Goal: Task Accomplishment & Management: Complete application form

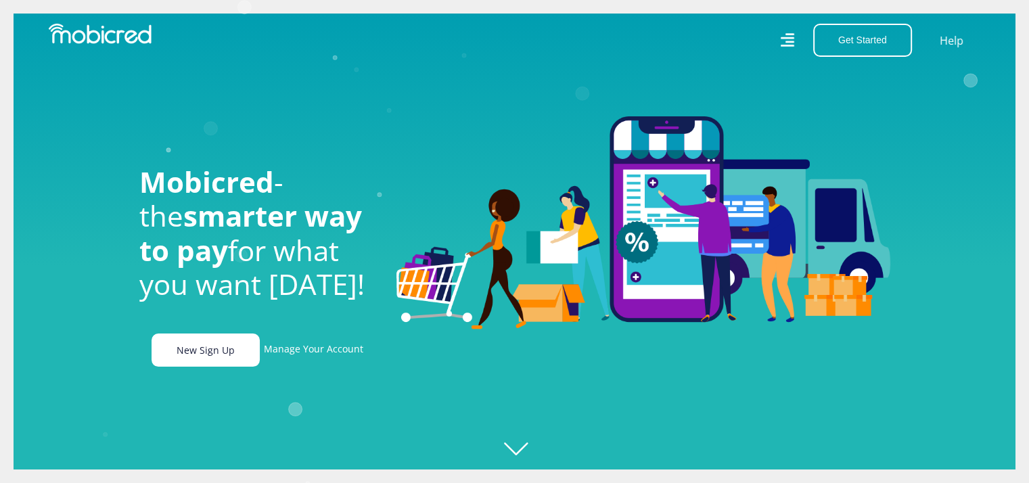
scroll to position [0, 963]
click at [219, 354] on link "New Sign Up" at bounding box center [206, 350] width 108 height 33
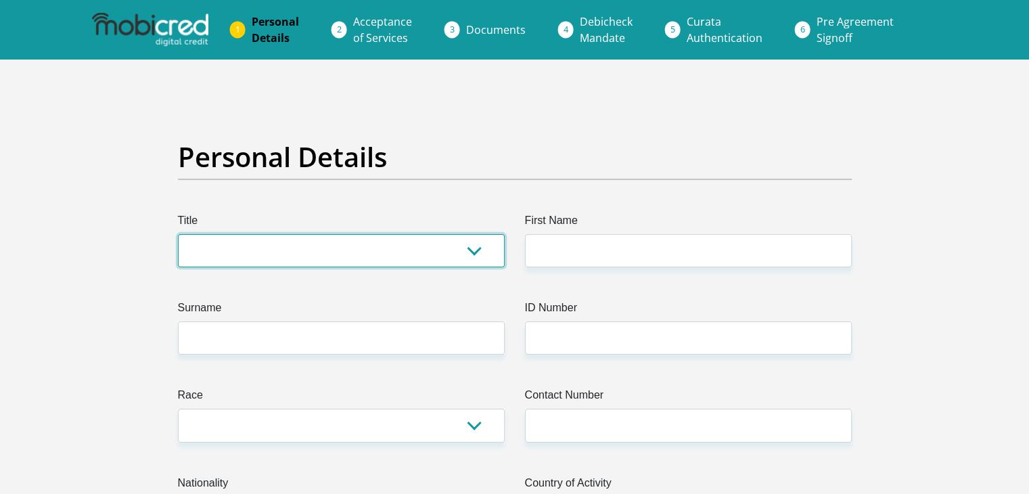
click at [287, 259] on select "Mr Ms Mrs Dr Other" at bounding box center [341, 250] width 327 height 33
select select "Ms"
click at [178, 234] on select "Mr Ms Mrs Dr Other" at bounding box center [341, 250] width 327 height 33
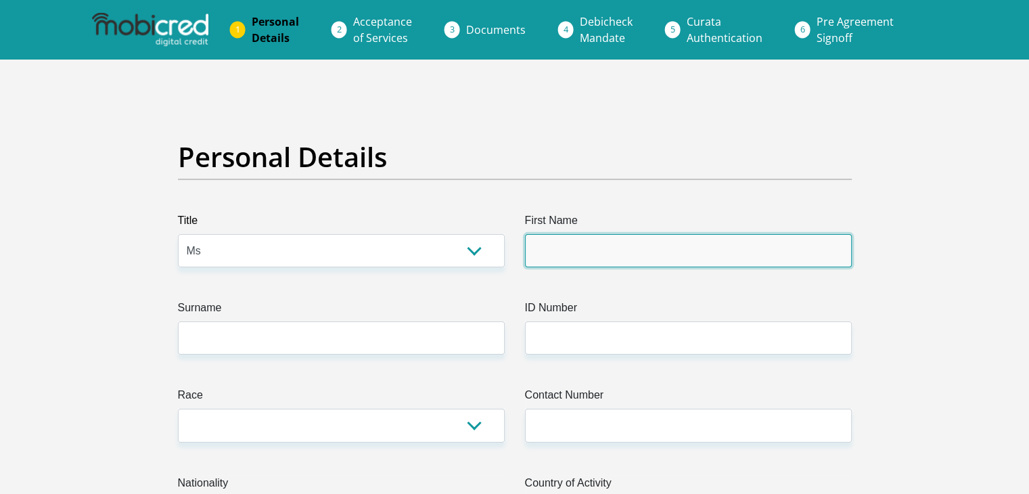
click at [577, 263] on input "First Name" at bounding box center [688, 250] width 327 height 33
type input "Vimbai"
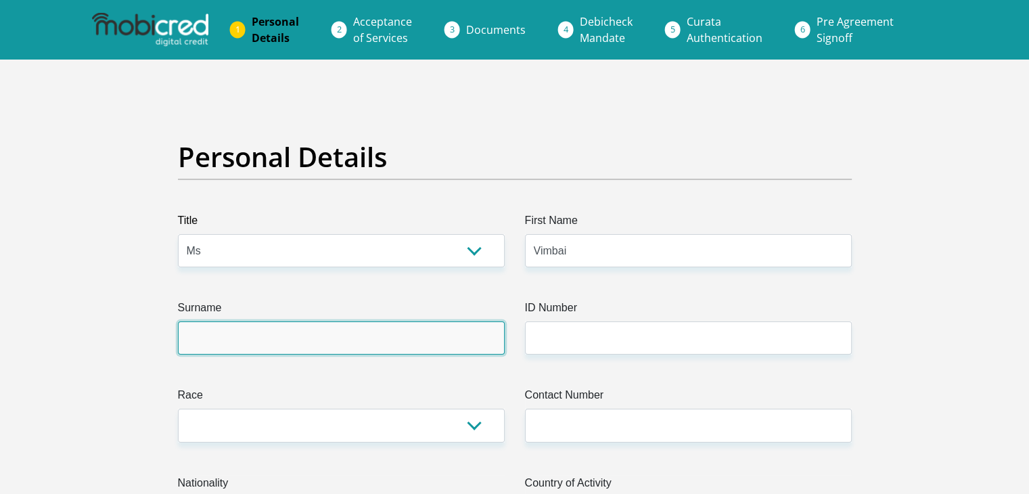
type input "Mpofu"
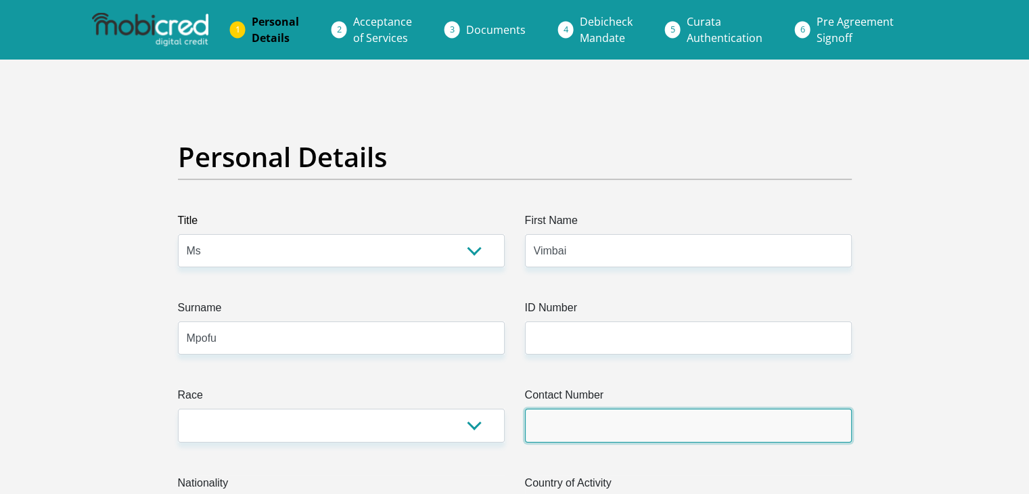
type input "0651802754"
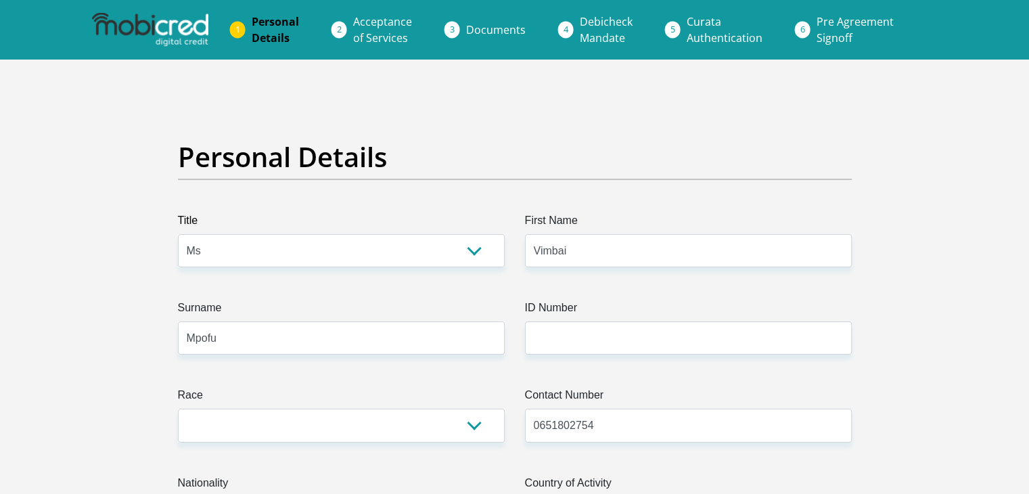
select select "ZAF"
type input "Agulhas, South Africa"
type input "473 Bridgetown complex"
type input "johannesburg"
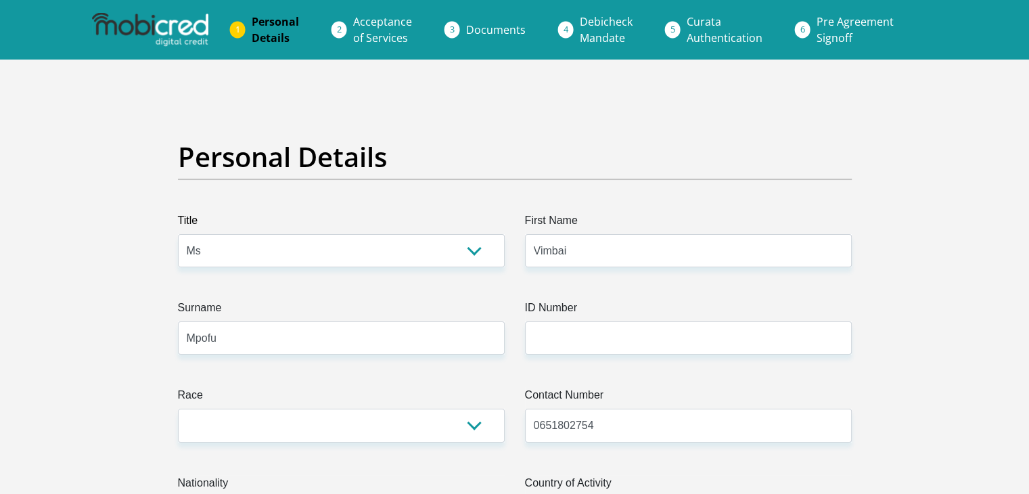
type input "johannesburg"
type input "2188"
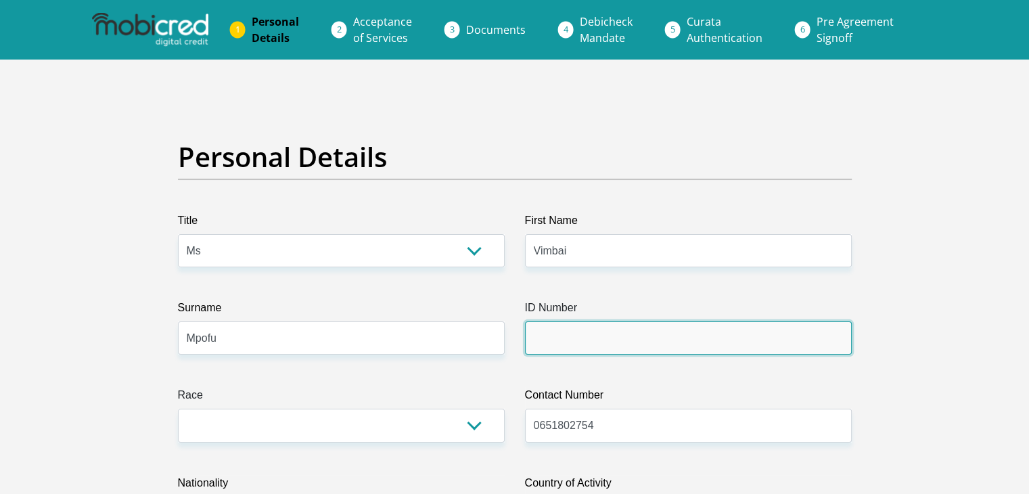
click at [600, 338] on input "ID Number" at bounding box center [688, 337] width 327 height 33
type input "9107011008087"
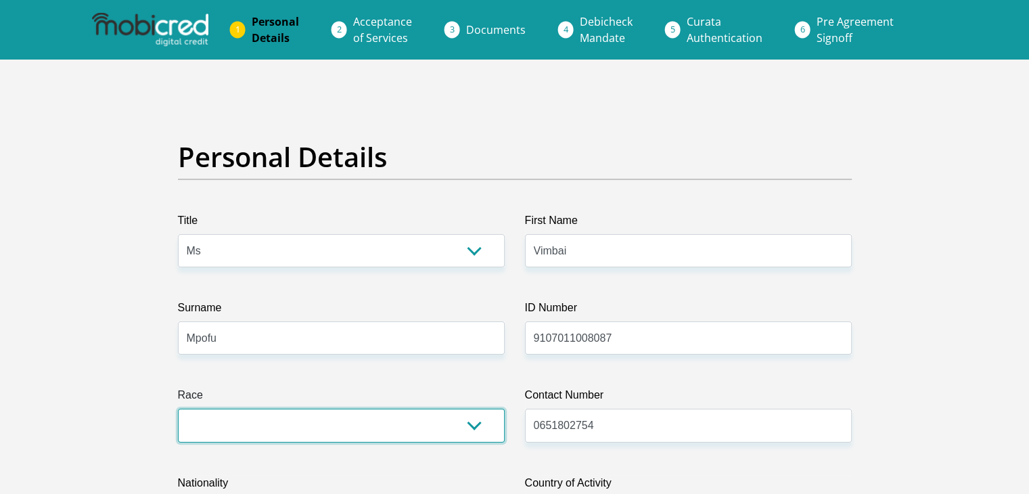
click at [479, 423] on select "Black Coloured Indian White Other" at bounding box center [341, 425] width 327 height 33
select select "1"
click at [178, 409] on select "Black Coloured Indian White Other" at bounding box center [341, 425] width 327 height 33
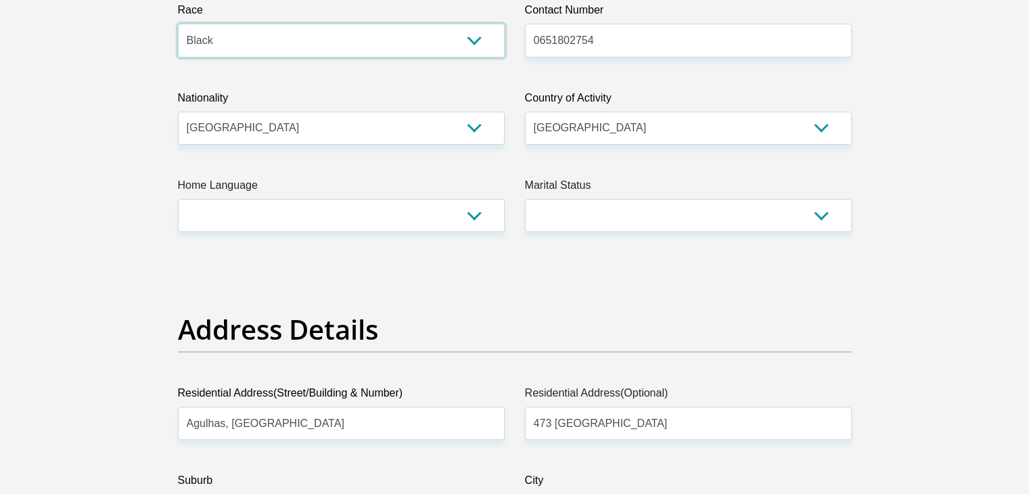
scroll to position [390, 0]
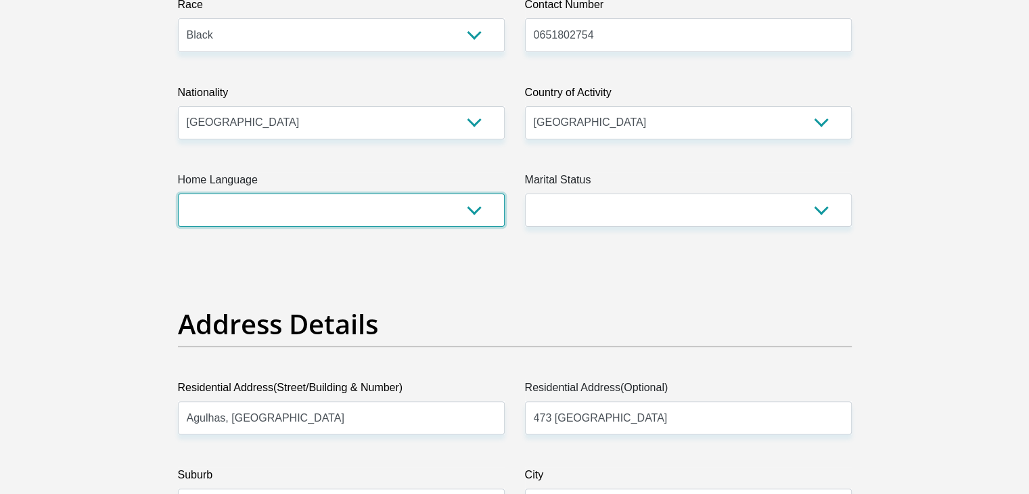
click at [478, 201] on select "Afrikaans English Sepedi South Ndebele Southern Sotho Swati Tsonga Tswana Venda…" at bounding box center [341, 209] width 327 height 33
select select "eng"
click at [178, 193] on select "Afrikaans English Sepedi South Ndebele Southern Sotho Swati Tsonga Tswana Venda…" at bounding box center [341, 209] width 327 height 33
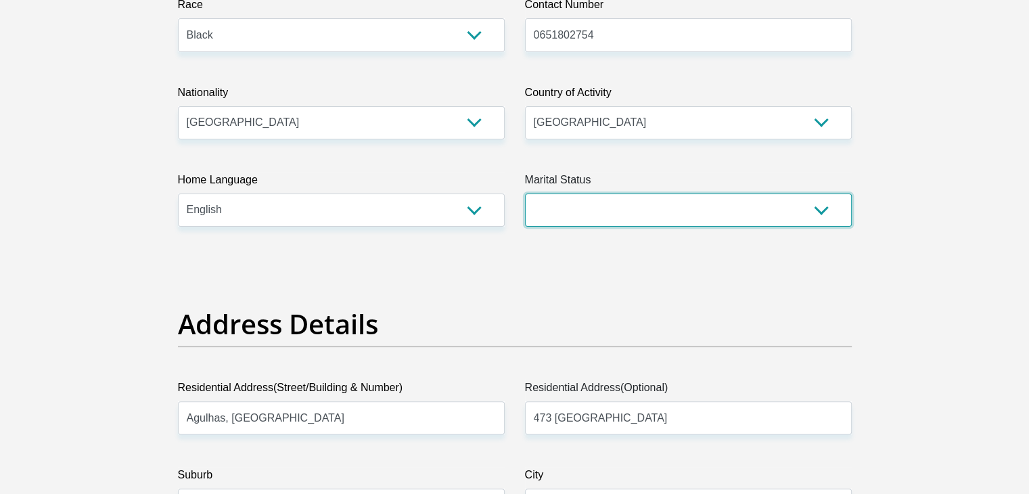
click at [681, 208] on select "Married ANC Single Divorced Widowed Married COP or Customary Law" at bounding box center [688, 209] width 327 height 33
select select "2"
click at [525, 193] on select "Married ANC Single Divorced Widowed Married COP or Customary Law" at bounding box center [688, 209] width 327 height 33
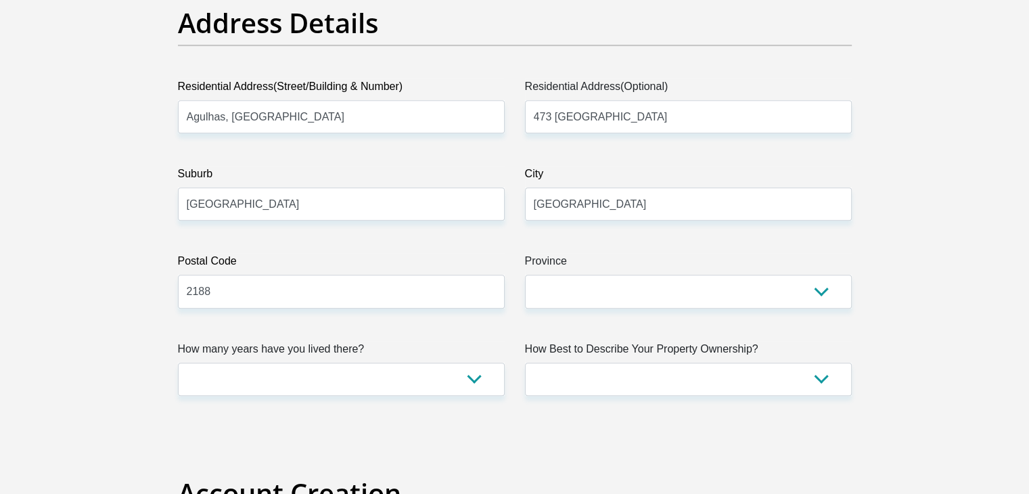
scroll to position [703, 0]
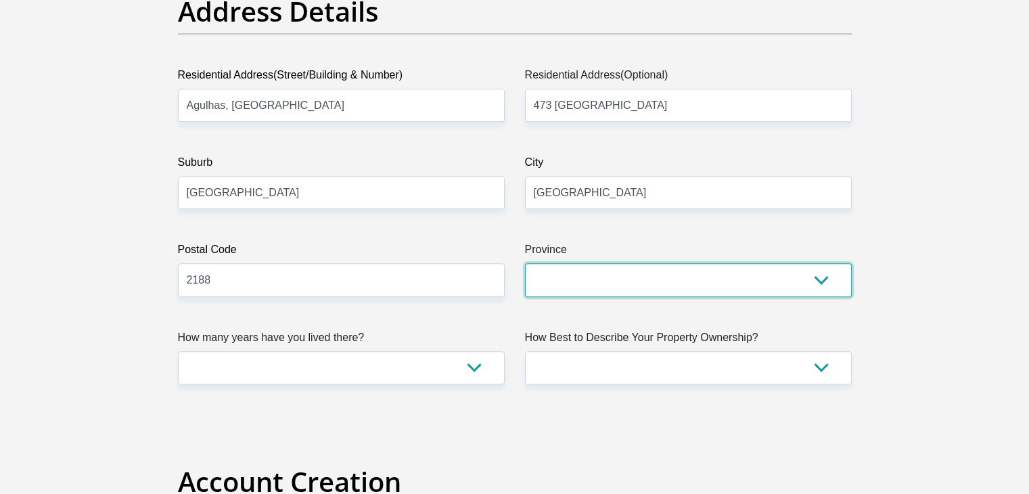
click at [756, 281] on select "Eastern Cape Free State Gauteng KwaZulu-Natal Limpopo Mpumalanga Northern Cape …" at bounding box center [688, 279] width 327 height 33
select select "Gauteng"
click at [525, 263] on select "Eastern Cape Free State Gauteng KwaZulu-Natal Limpopo Mpumalanga Northern Cape …" at bounding box center [688, 279] width 327 height 33
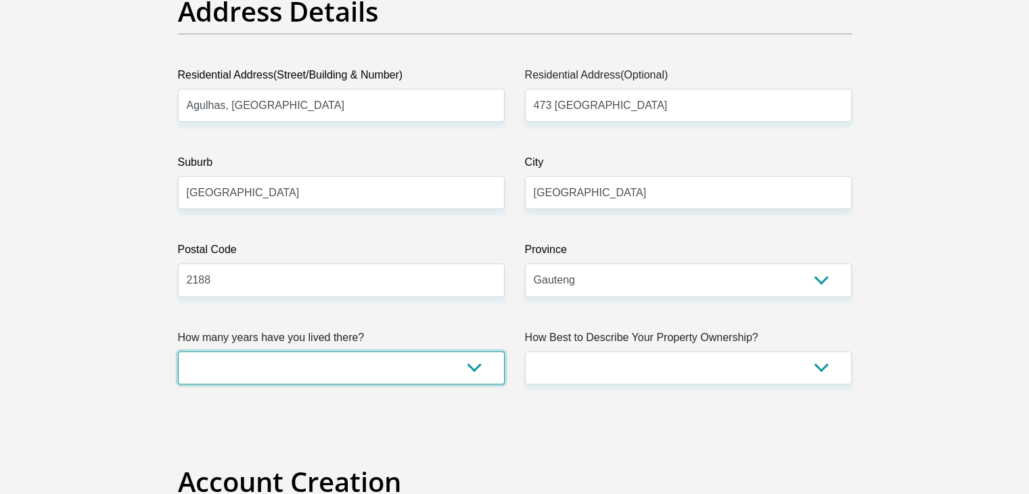
click at [460, 359] on select "less than 1 year 1-3 years 3-5 years 5+ years" at bounding box center [341, 367] width 327 height 33
select select "2"
click at [178, 351] on select "less than 1 year 1-3 years 3-5 years 5+ years" at bounding box center [341, 367] width 327 height 33
click at [374, 358] on select "less than 1 year 1-3 years 3-5 years 5+ years" at bounding box center [341, 367] width 327 height 33
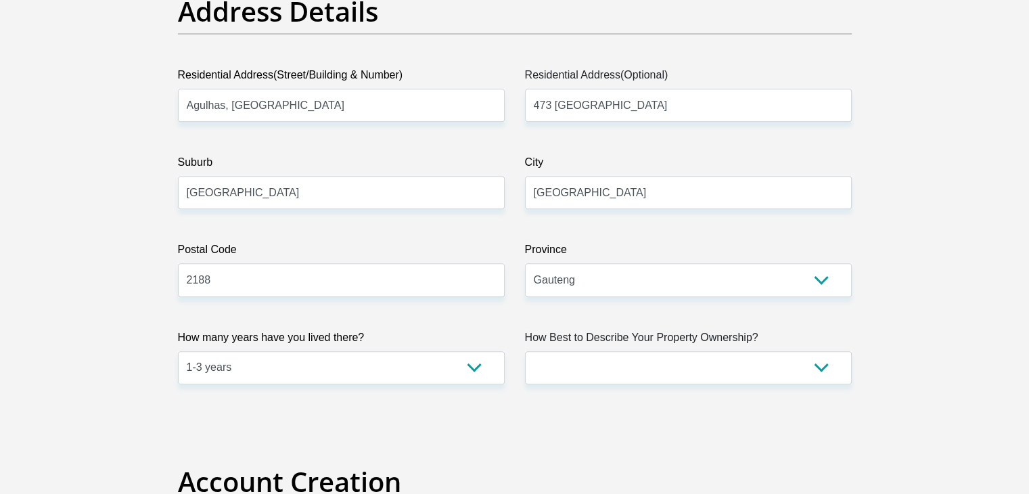
click at [645, 336] on label "How Best to Describe Your Property Ownership?" at bounding box center [688, 340] width 327 height 22
click at [653, 363] on select "Owned Rented Family Owned Company Dwelling" at bounding box center [688, 367] width 327 height 33
select select "Rented"
click at [525, 351] on select "Owned Rented Family Owned Company Dwelling" at bounding box center [688, 367] width 327 height 33
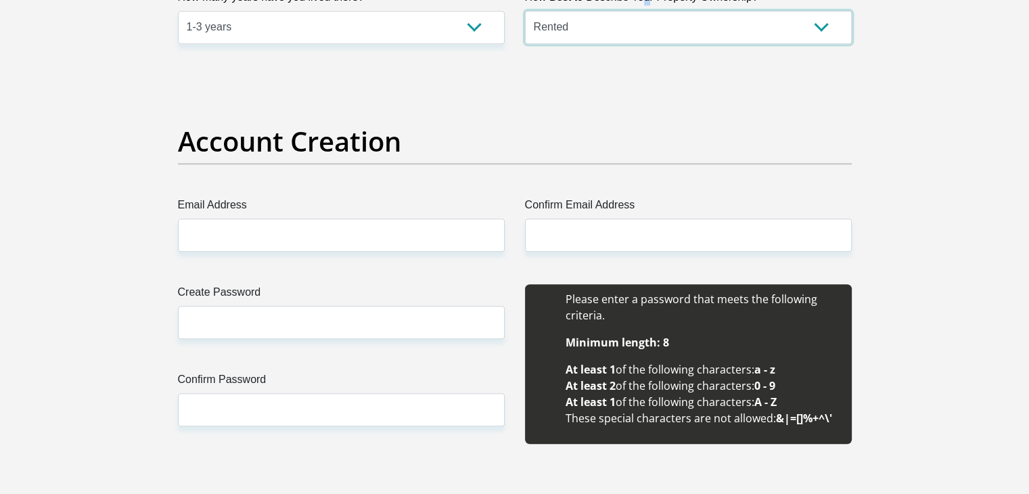
scroll to position [1049, 0]
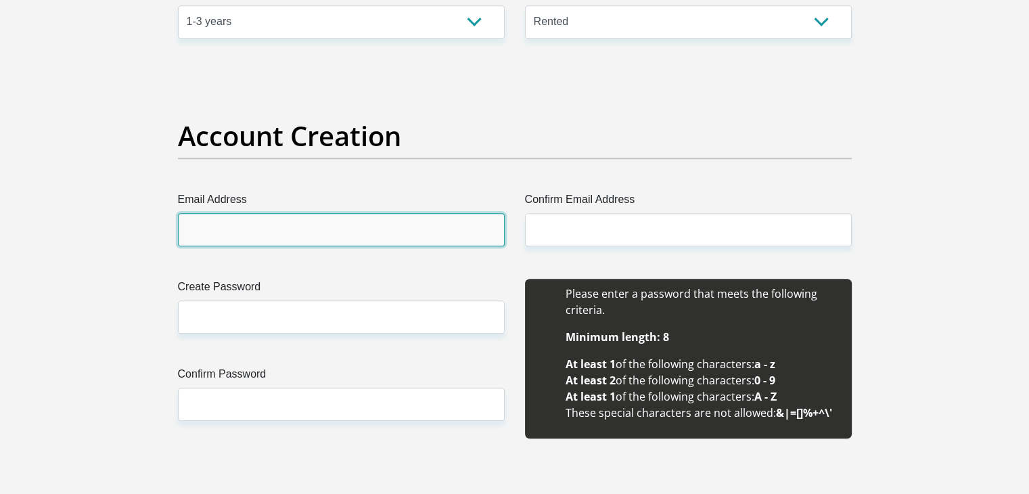
click at [323, 237] on input "Email Address" at bounding box center [341, 229] width 327 height 33
type input "vimbaim17@gmail.com"
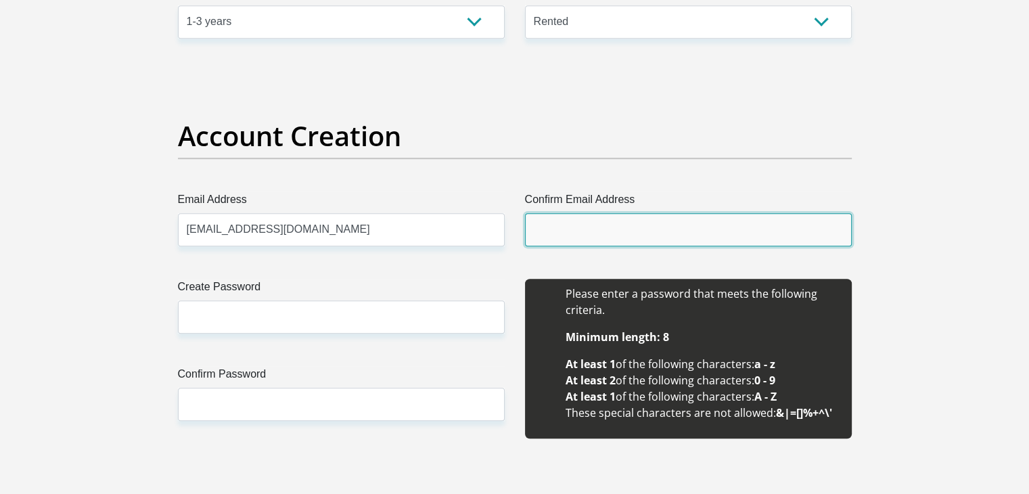
type input "vimbaim17@gmail.com"
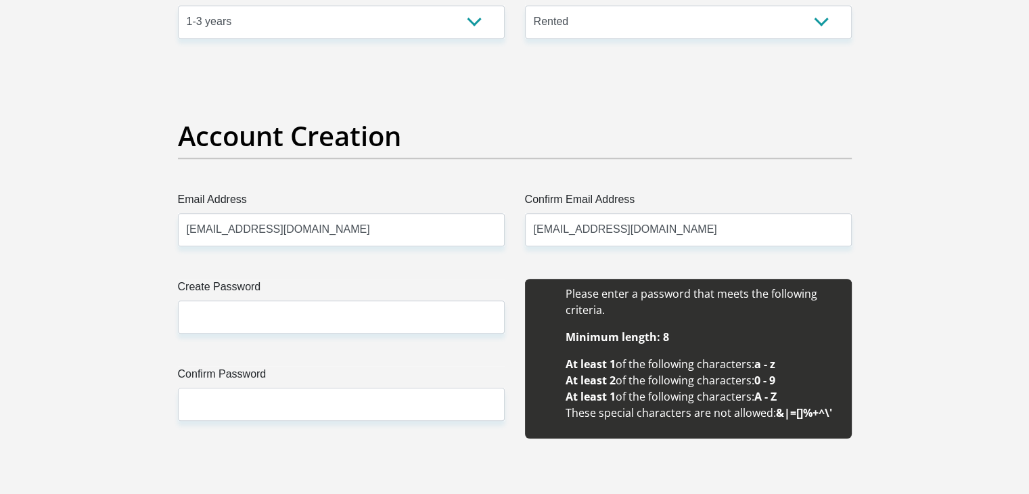
type input "Vimbai"
type input "Mpofu"
type input "0651802754"
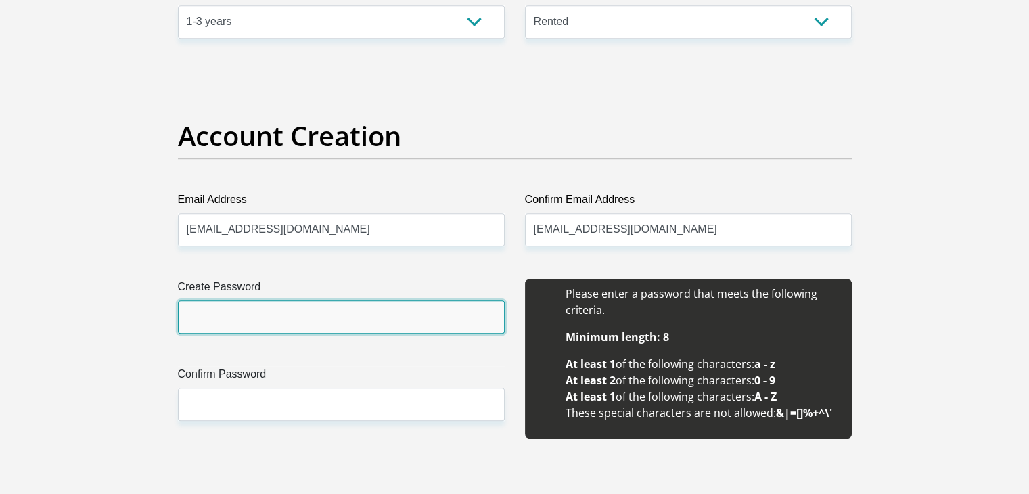
click at [300, 314] on input "Create Password" at bounding box center [341, 316] width 327 height 33
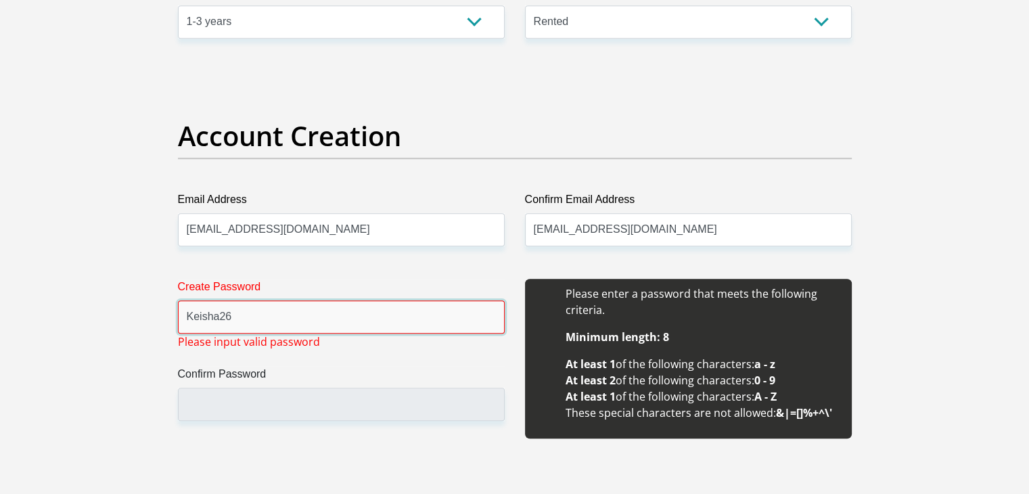
click at [299, 312] on input "Keisha26" at bounding box center [341, 316] width 327 height 33
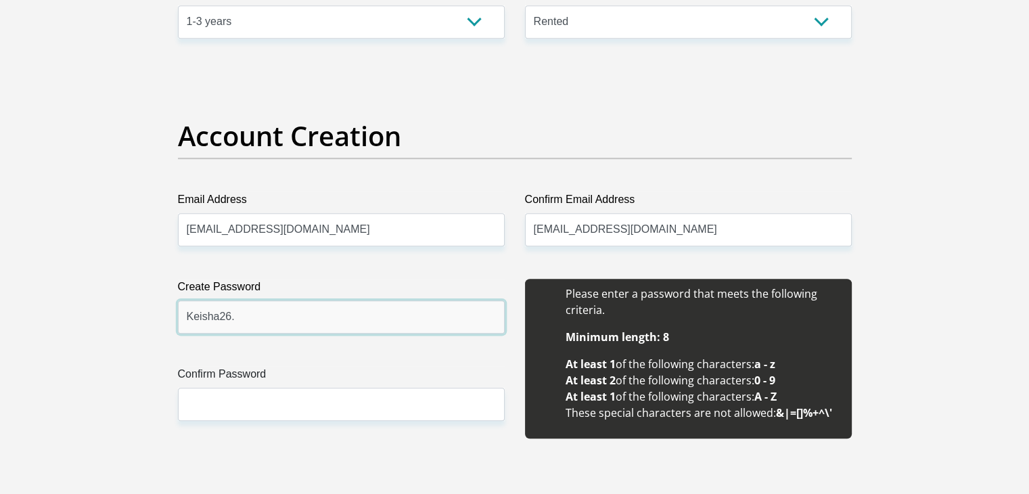
type input "Keisha26."
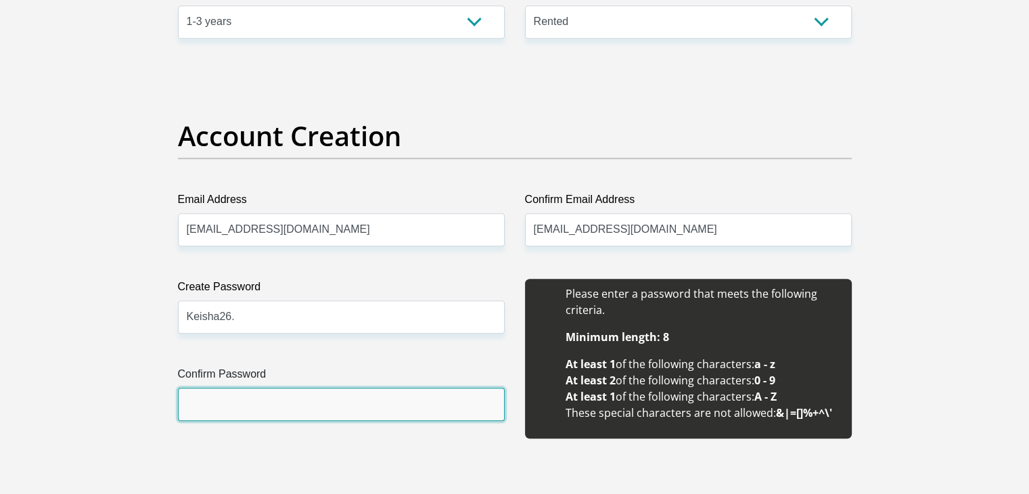
click at [245, 390] on input "Confirm Password" at bounding box center [341, 404] width 327 height 33
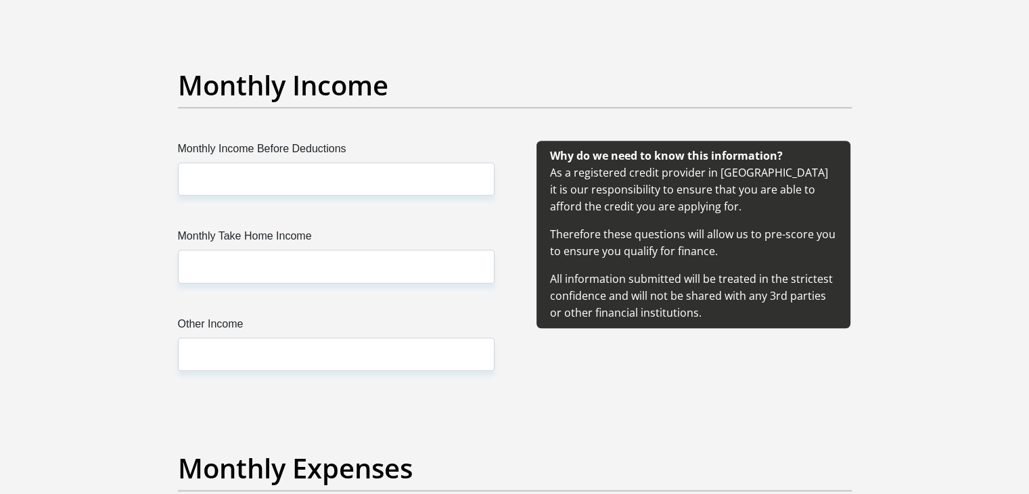
scroll to position [1593, 0]
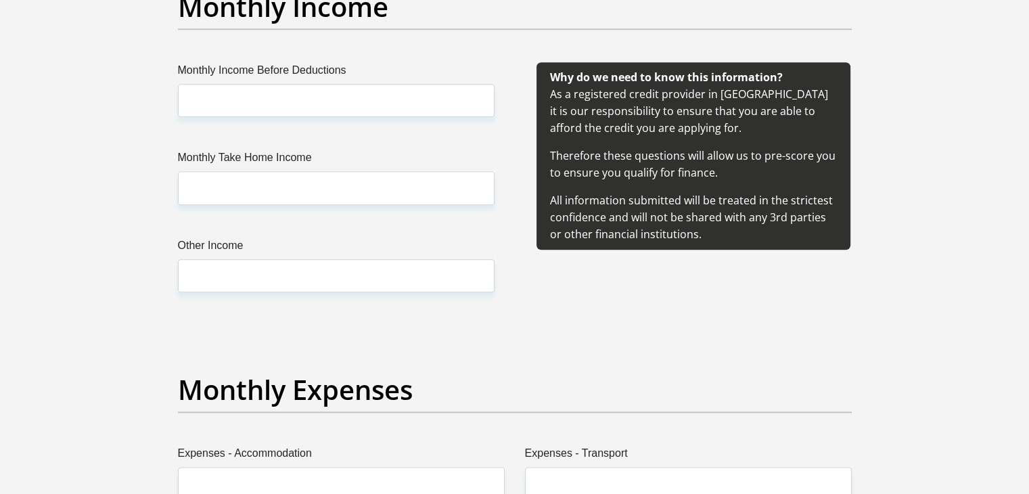
type input "Keisha26."
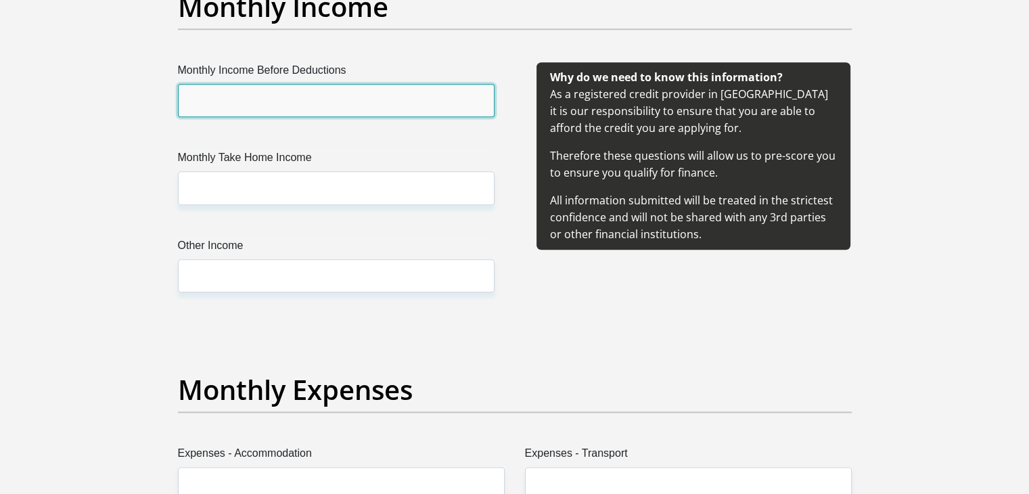
click at [296, 87] on input "Monthly Income Before Deductions" at bounding box center [336, 100] width 317 height 33
type input "16000"
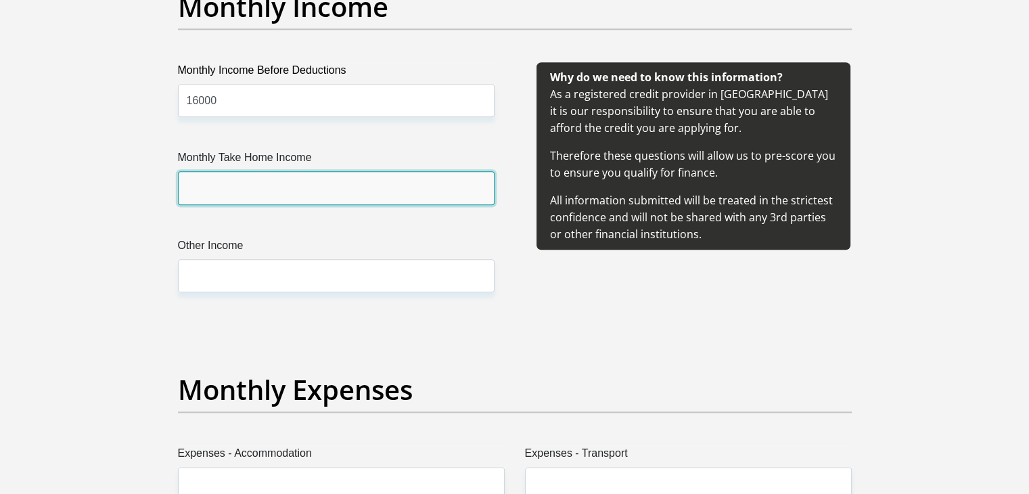
click at [271, 188] on input "Monthly Take Home Income" at bounding box center [336, 187] width 317 height 33
type input "13800"
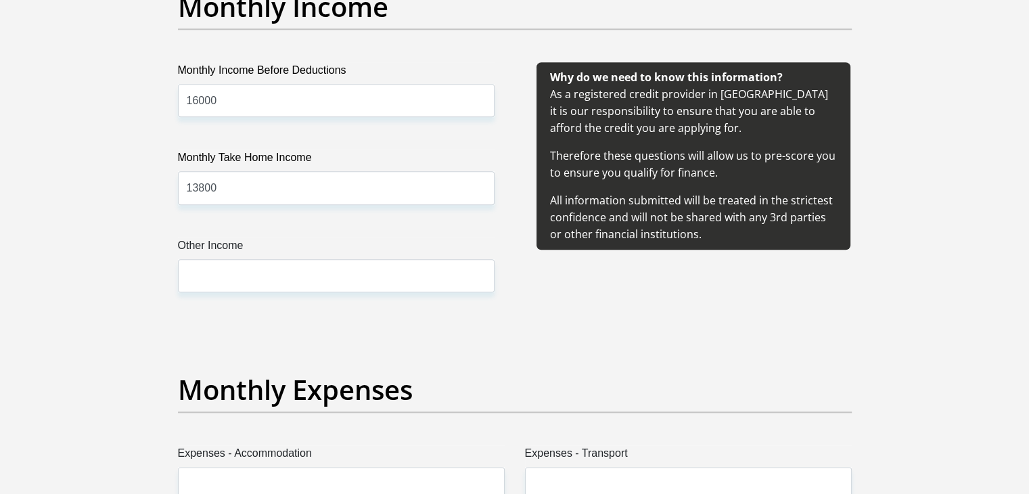
click at [238, 254] on label "Other Income" at bounding box center [336, 248] width 317 height 22
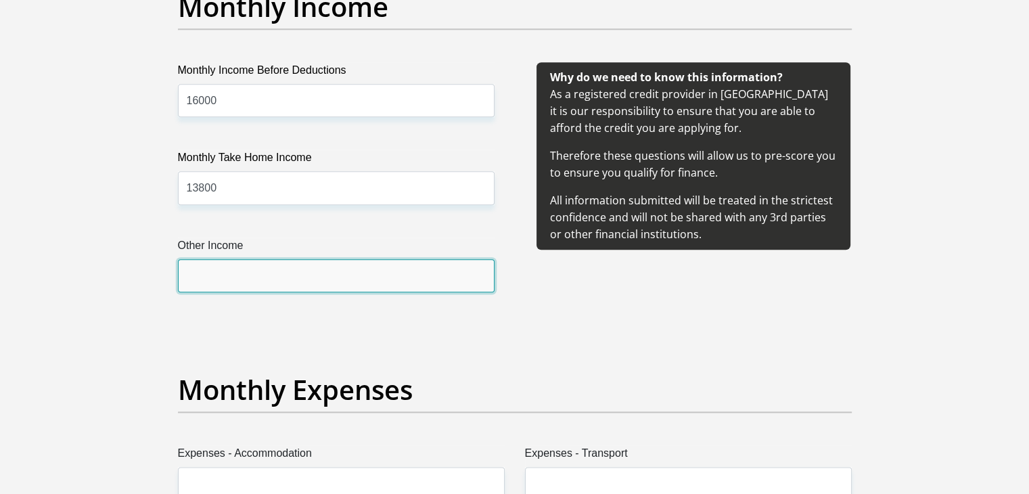
click at [238, 259] on input "Other Income" at bounding box center [336, 275] width 317 height 33
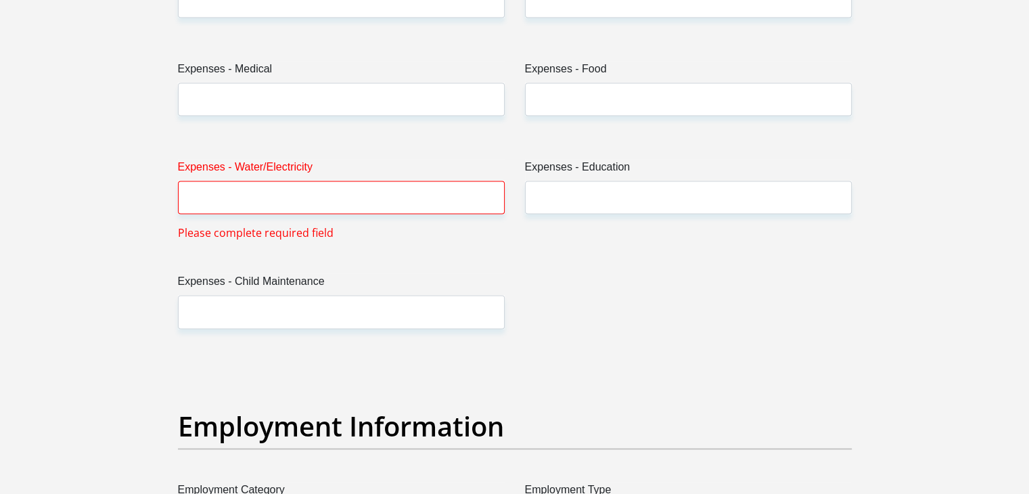
scroll to position [2114, 0]
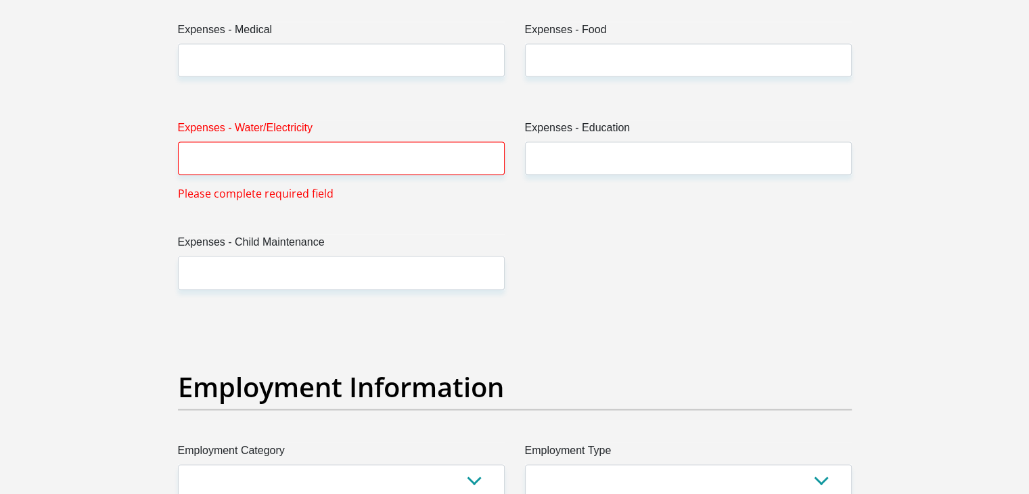
type input "2000"
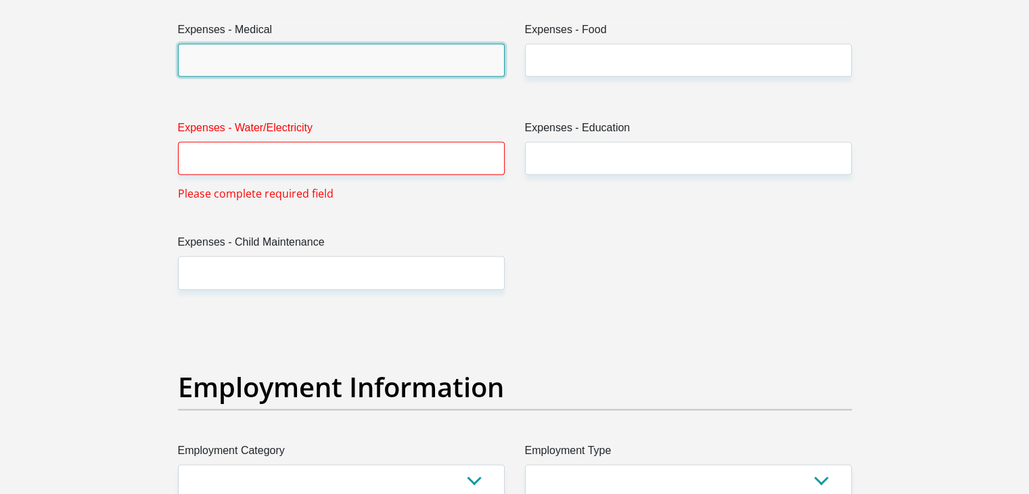
click at [283, 52] on input "Expenses - Medical" at bounding box center [341, 59] width 327 height 33
type input "0"
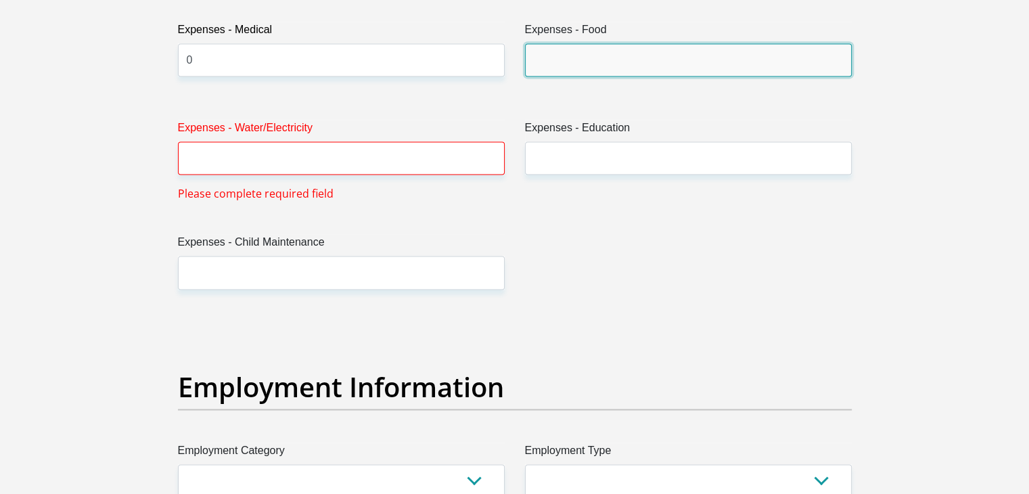
click at [589, 63] on input "Expenses - Food" at bounding box center [688, 59] width 327 height 33
type input "2000"
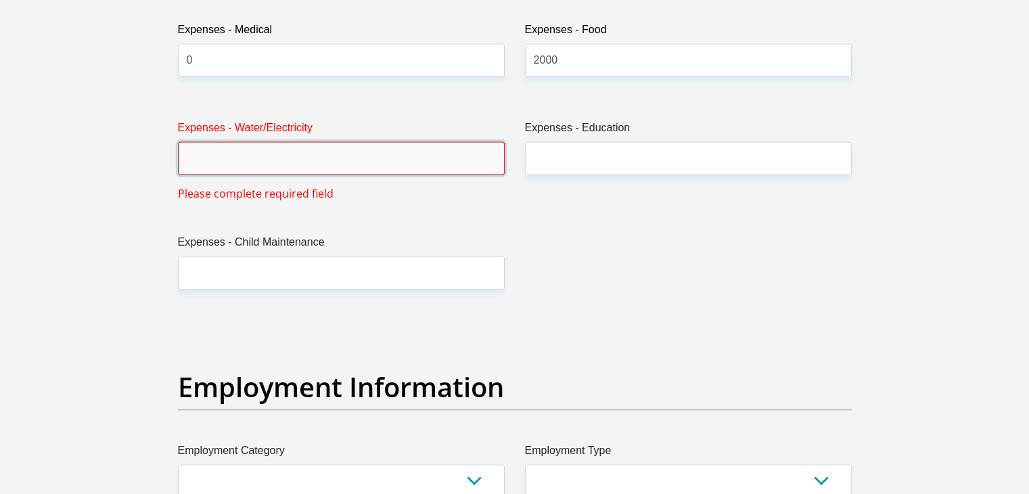
click at [400, 159] on input "Expenses - Water/Electricity" at bounding box center [341, 157] width 327 height 33
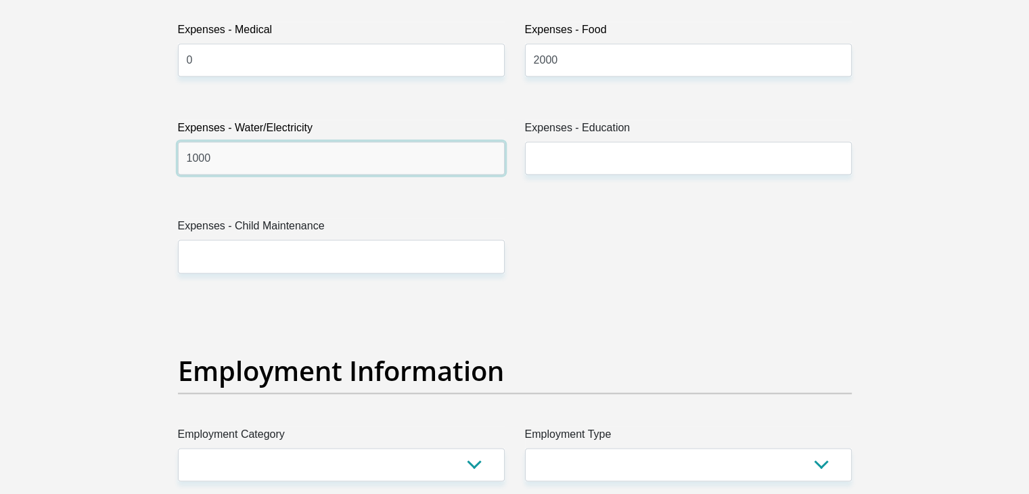
type input "1000"
click at [580, 139] on label "Expenses - Education" at bounding box center [688, 131] width 327 height 22
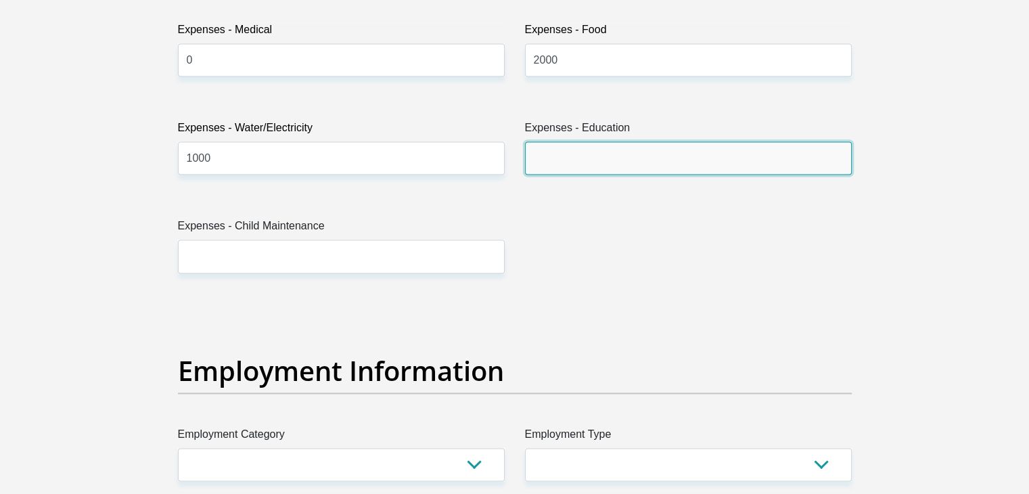
click at [580, 141] on input "Expenses - Education" at bounding box center [688, 157] width 327 height 33
click at [577, 167] on input "Expenses - Education" at bounding box center [688, 157] width 327 height 33
type input "500"
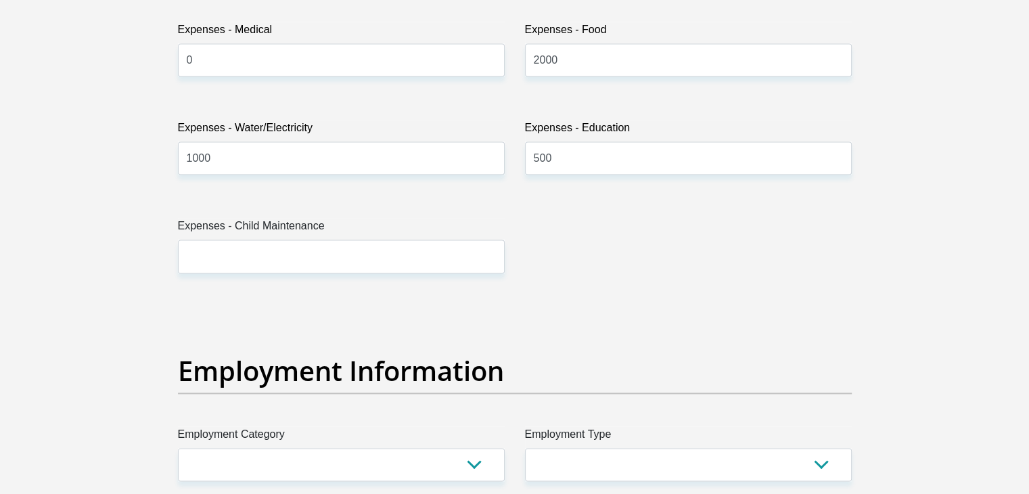
drag, startPoint x: 283, startPoint y: 191, endPoint x: 284, endPoint y: 205, distance: 13.5
click at [283, 197] on div "Title Mr Ms Mrs Dr Other First Name Vimbai Surname Mpofu ID Number 910701100808…" at bounding box center [515, 299] width 694 height 4402
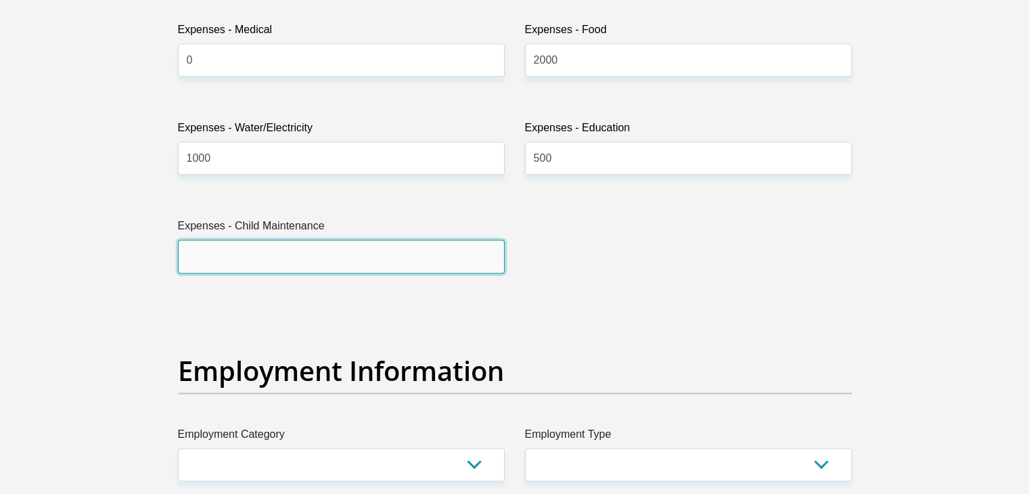
click at [267, 266] on input "Expenses - Child Maintenance" at bounding box center [341, 256] width 327 height 33
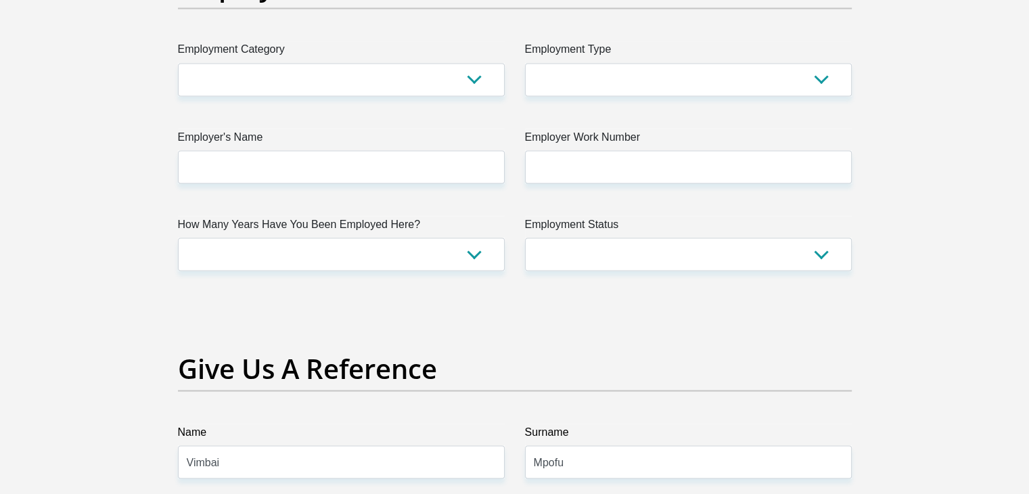
scroll to position [2494, 0]
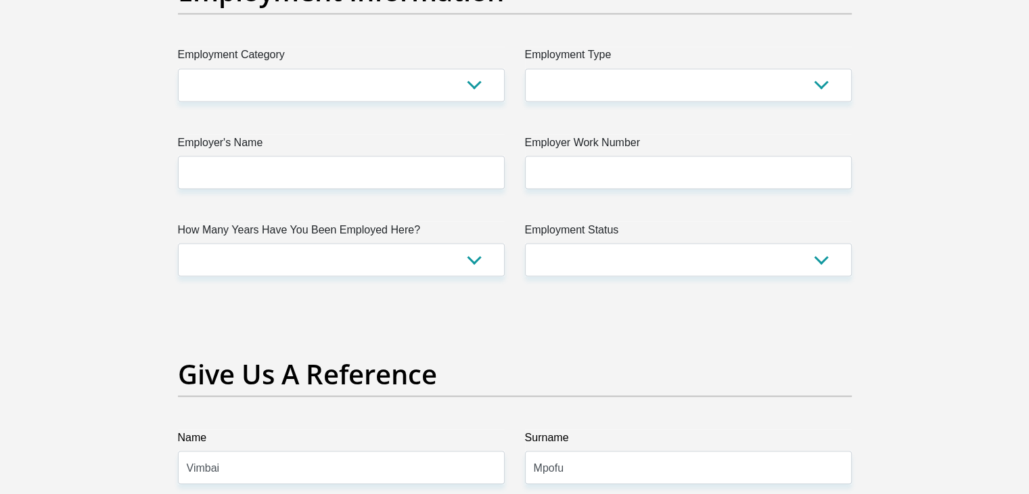
type input "0"
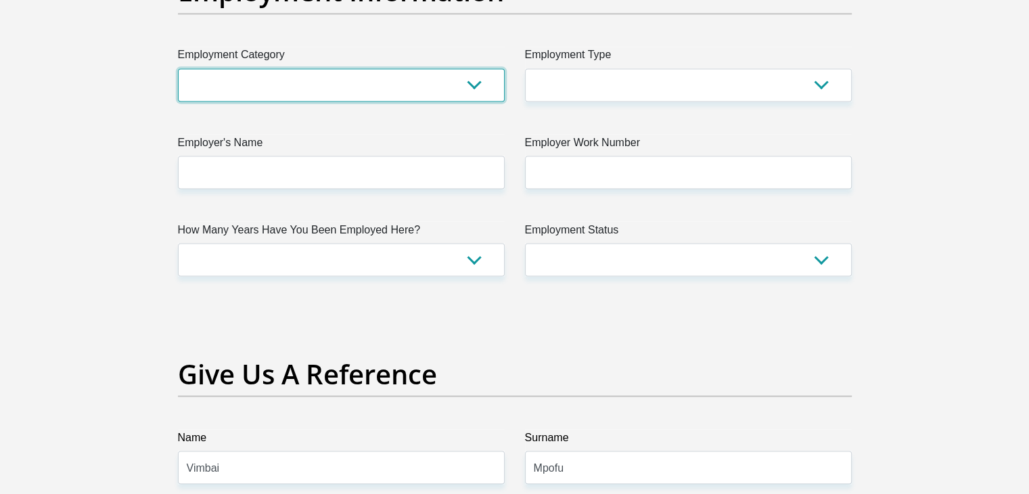
click at [452, 89] on select "AGRICULTURE ALCOHOL & TOBACCO CONSTRUCTION MATERIALS METALLURGY EQUIPMENT FOR R…" at bounding box center [341, 84] width 327 height 33
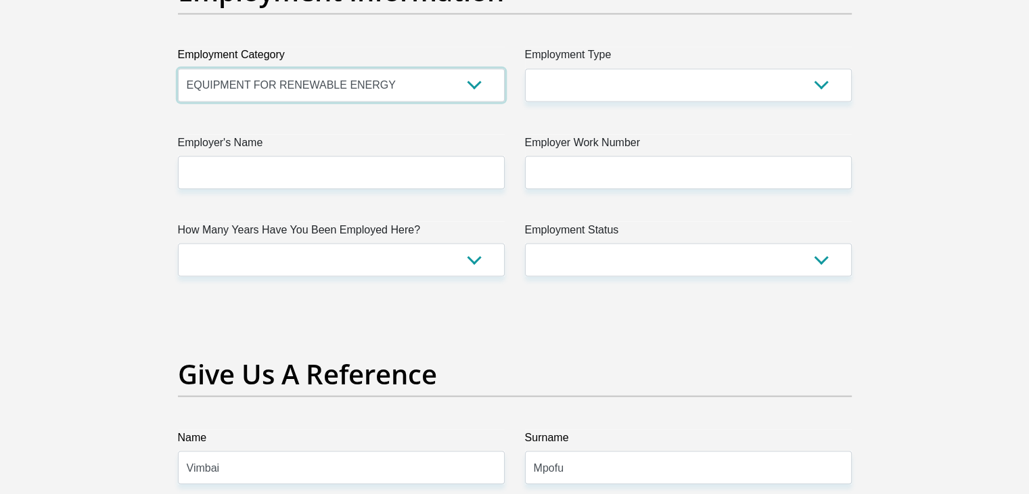
click at [219, 80] on select "AGRICULTURE ALCOHOL & TOBACCO CONSTRUCTION MATERIALS METALLURGY EQUIPMENT FOR R…" at bounding box center [341, 84] width 327 height 33
click at [468, 84] on select "AGRICULTURE ALCOHOL & TOBACCO CONSTRUCTION MATERIALS METALLURGY EQUIPMENT FOR R…" at bounding box center [341, 84] width 327 height 33
select select "71"
click at [178, 68] on select "AGRICULTURE ALCOHOL & TOBACCO CONSTRUCTION MATERIALS METALLURGY EQUIPMENT FOR R…" at bounding box center [341, 84] width 327 height 33
click at [385, 79] on select "AGRICULTURE ALCOHOL & TOBACCO CONSTRUCTION MATERIALS METALLURGY EQUIPMENT FOR R…" at bounding box center [341, 84] width 327 height 33
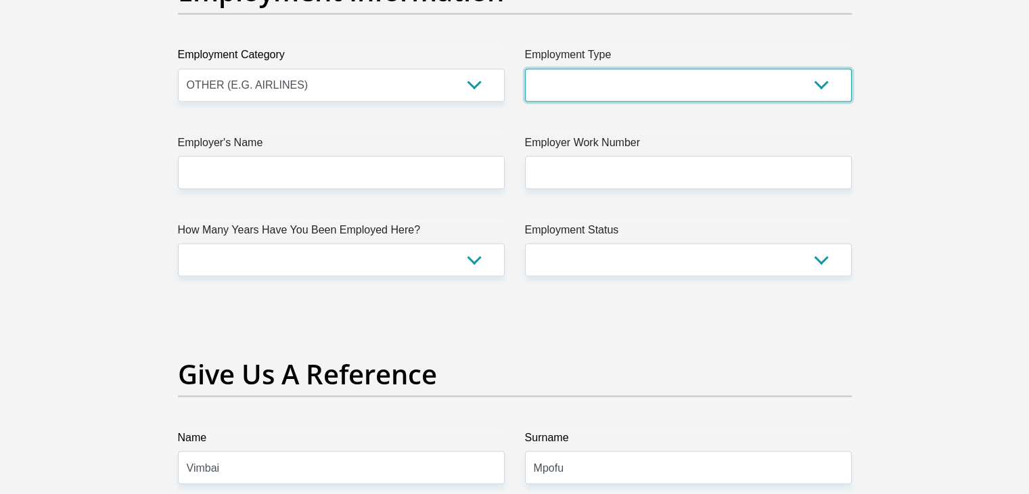
click at [705, 88] on select "College/Lecturer Craft Seller Creative Driver Executive Farmer Forces - Non Com…" at bounding box center [688, 84] width 327 height 33
select select "Office Staff/Clerk"
click at [525, 68] on select "College/Lecturer Craft Seller Creative Driver Executive Farmer Forces - Non Com…" at bounding box center [688, 84] width 327 height 33
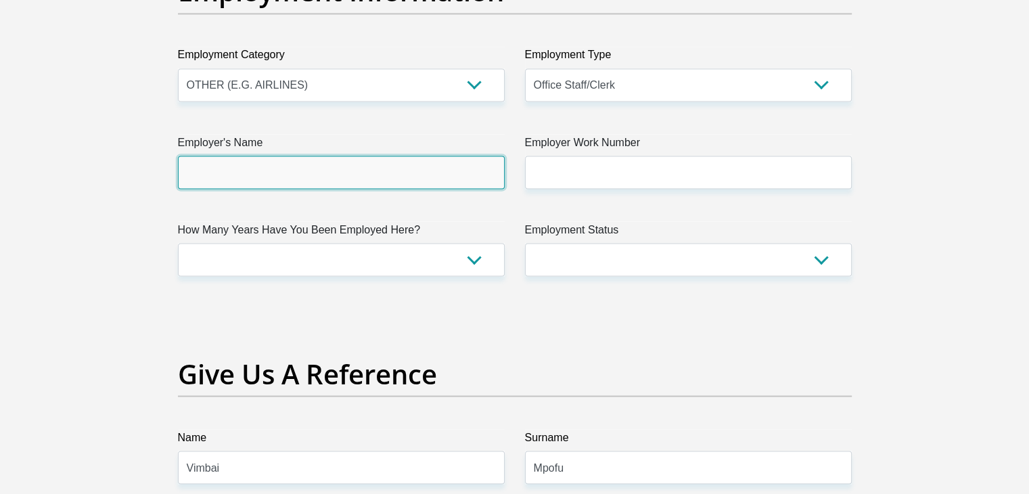
click at [473, 169] on input "Employer's Name" at bounding box center [341, 172] width 327 height 33
type input "r"
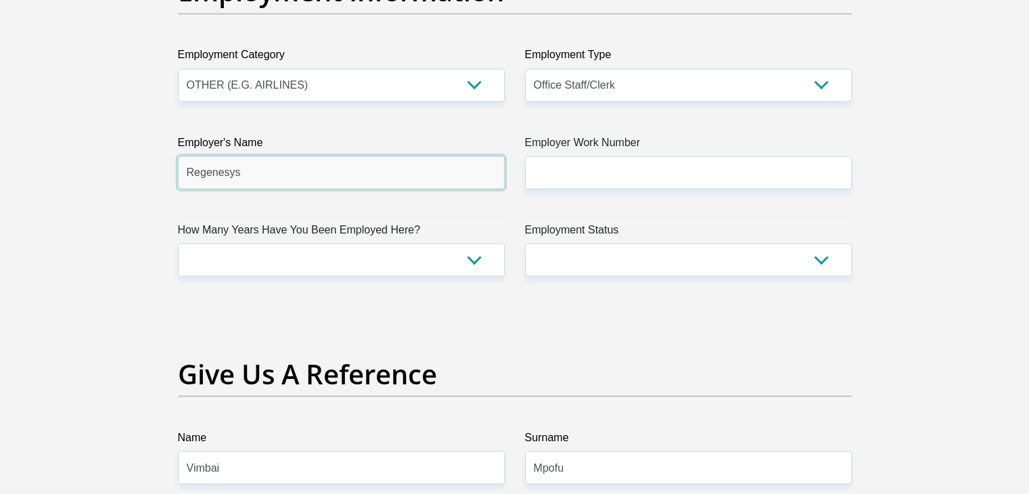
type input "Regenesys"
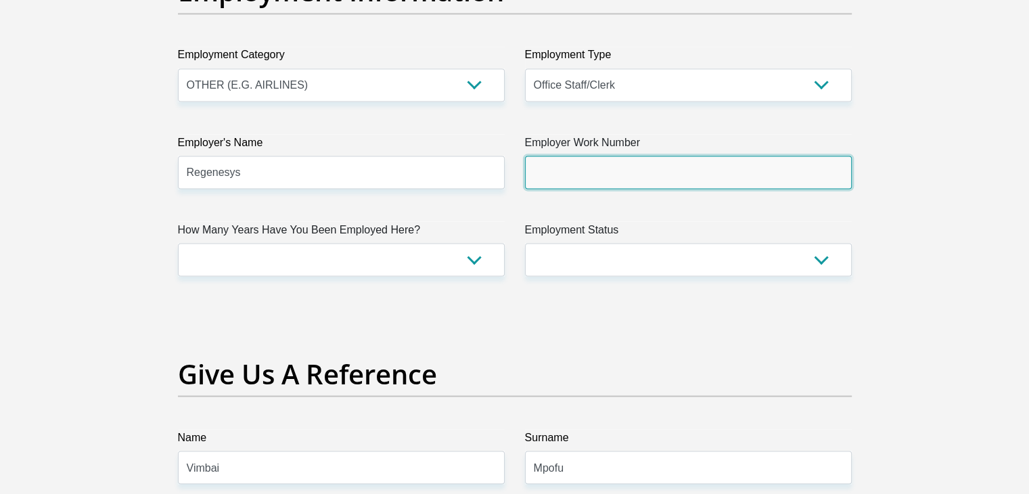
click at [647, 162] on input "Employer Work Number" at bounding box center [688, 172] width 327 height 33
type input "3"
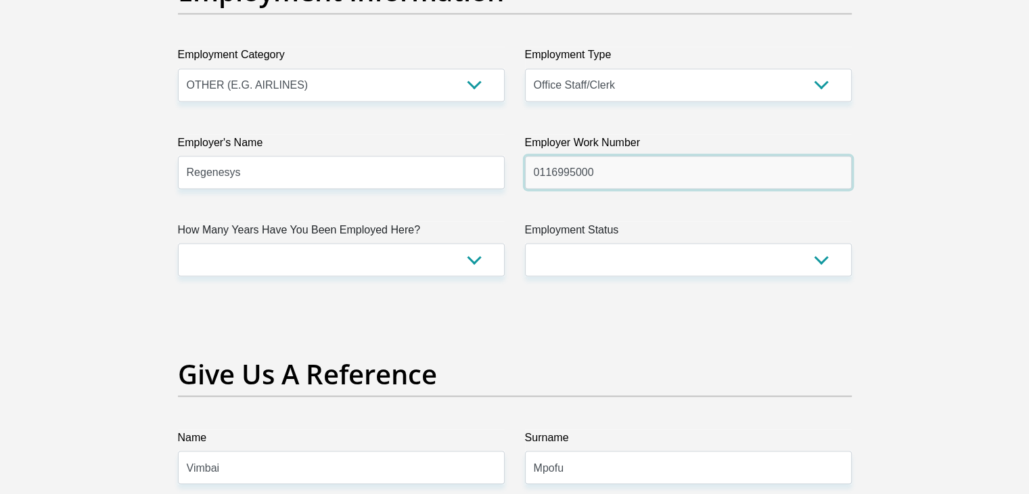
type input "0116995000"
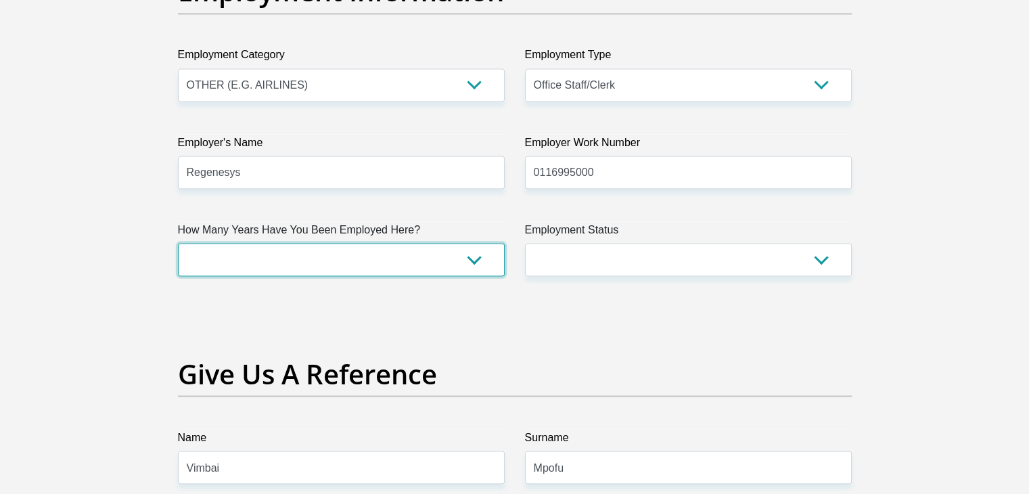
click at [457, 268] on select "less than 1 year 1-3 years 3-5 years 5+ years" at bounding box center [341, 259] width 327 height 33
select select "48"
click at [178, 243] on select "less than 1 year 1-3 years 3-5 years 5+ years" at bounding box center [341, 259] width 327 height 33
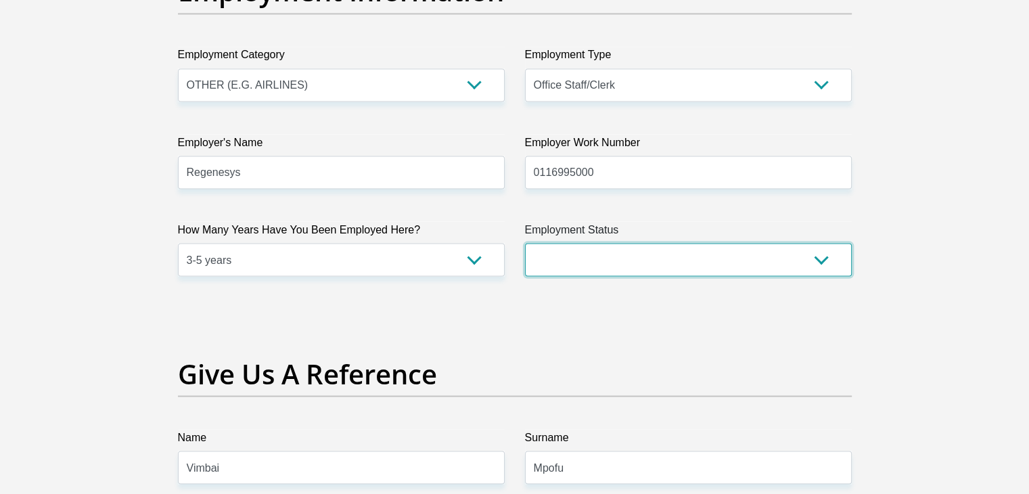
click at [584, 266] on select "Permanent/Full-time Part-time/Casual Contract Worker Self-Employed Housewife Re…" at bounding box center [688, 259] width 327 height 33
select select "1"
click at [525, 243] on select "Permanent/Full-time Part-time/Casual Contract Worker Self-Employed Housewife Re…" at bounding box center [688, 259] width 327 height 33
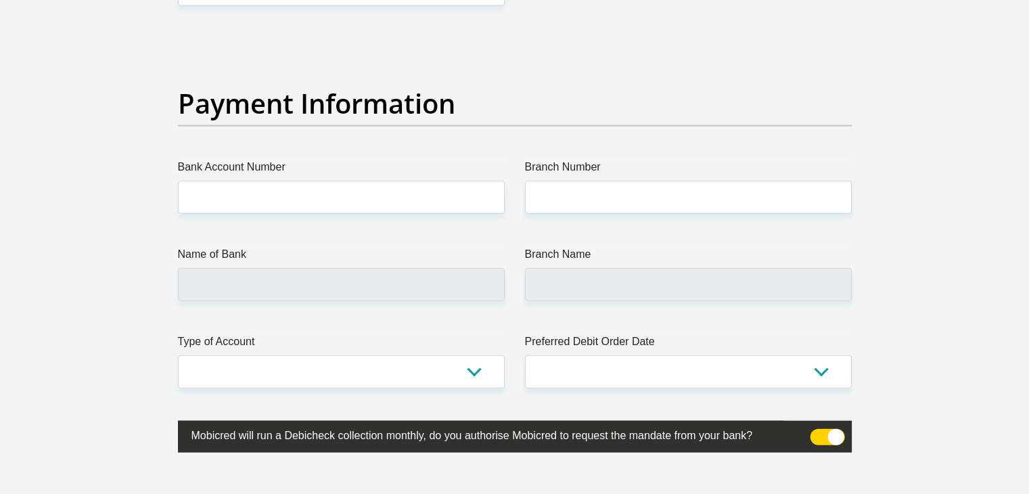
scroll to position [3061, 0]
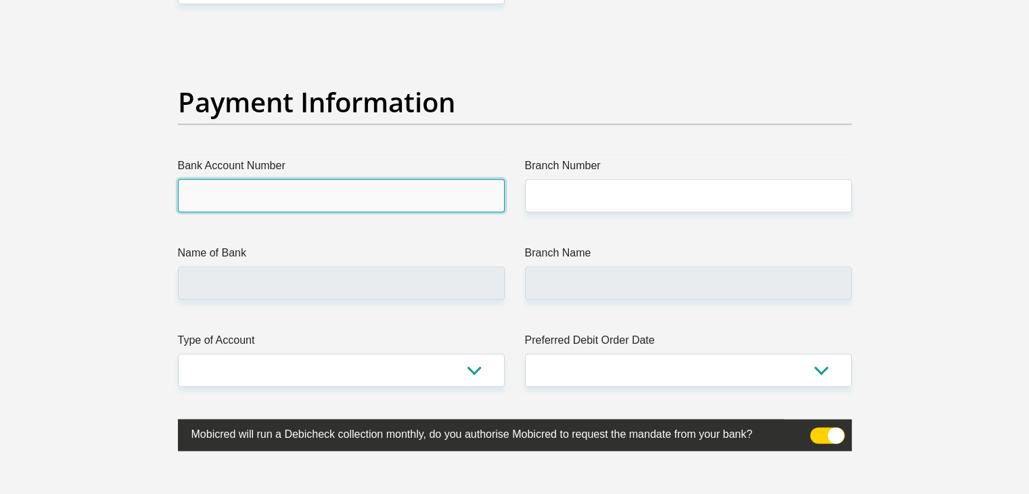
click at [306, 198] on input "Bank Account Number" at bounding box center [341, 195] width 327 height 33
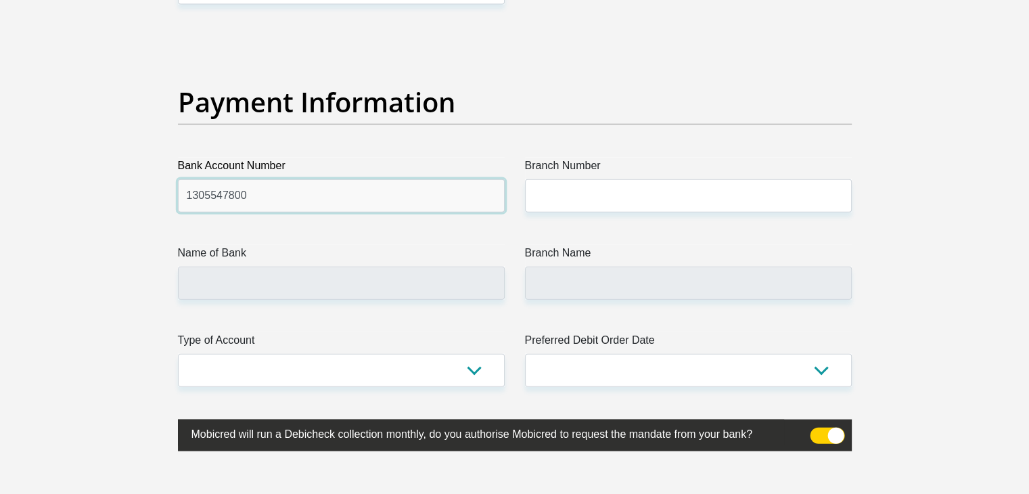
type input "1305547800"
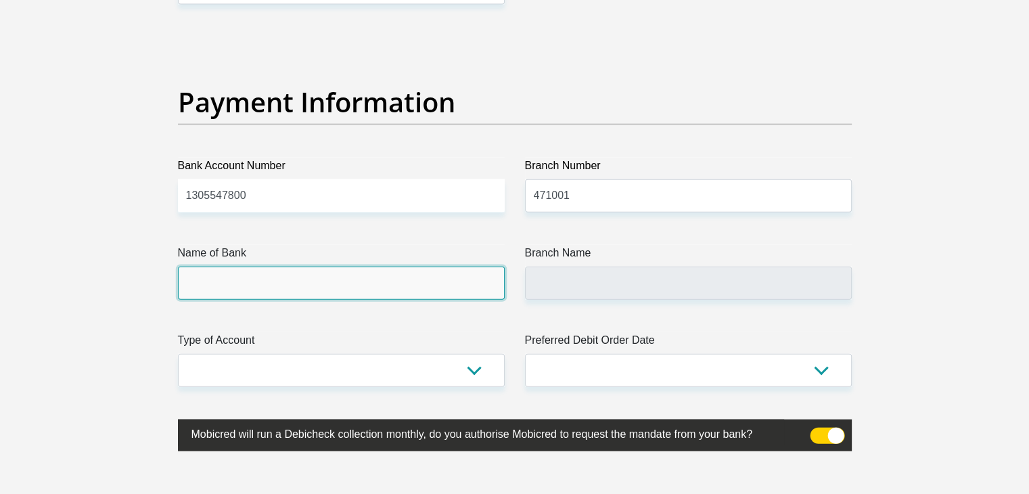
click at [254, 289] on input "Name of Bank" at bounding box center [341, 283] width 327 height 33
click at [251, 286] on input "Name of Bank" at bounding box center [341, 283] width 327 height 33
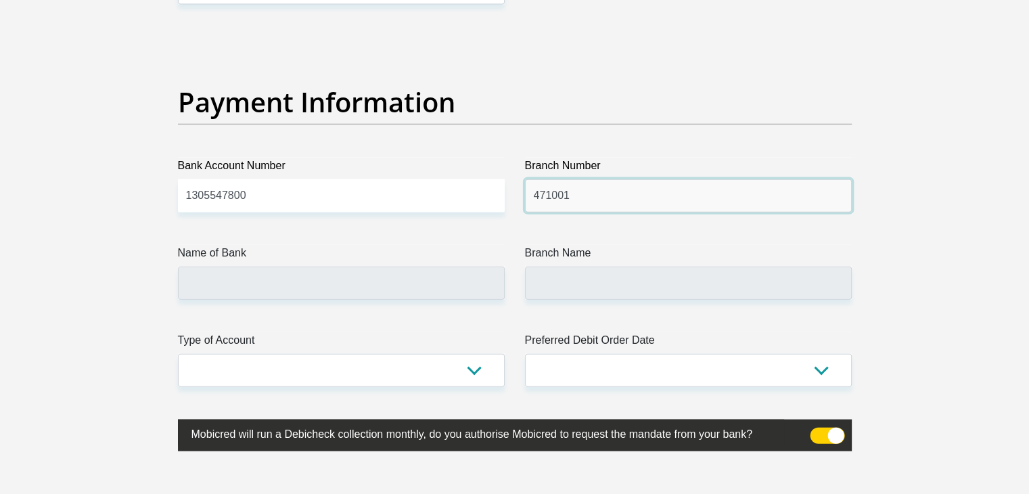
click at [628, 184] on input "471001" at bounding box center [688, 195] width 327 height 33
type input "470010"
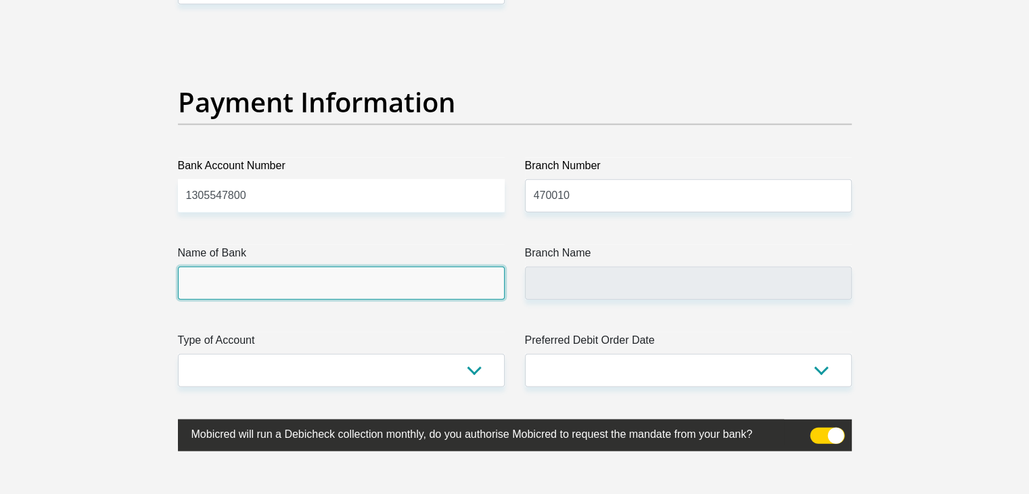
type input "CAPITEC BANK LIMITED"
type input "CAPITEC BANK CPC"
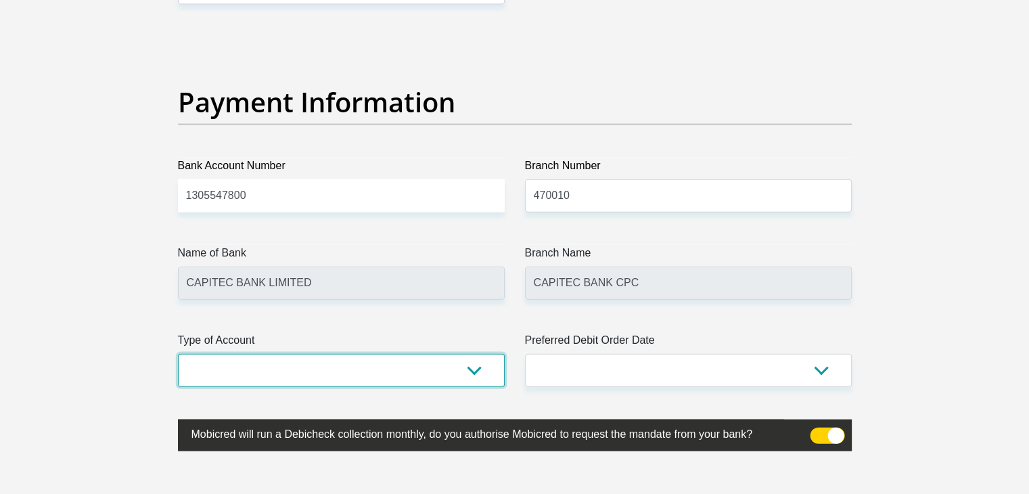
click at [331, 384] on select "Cheque Savings" at bounding box center [341, 370] width 327 height 33
select select "SAV"
click at [178, 354] on select "Cheque Savings" at bounding box center [341, 370] width 327 height 33
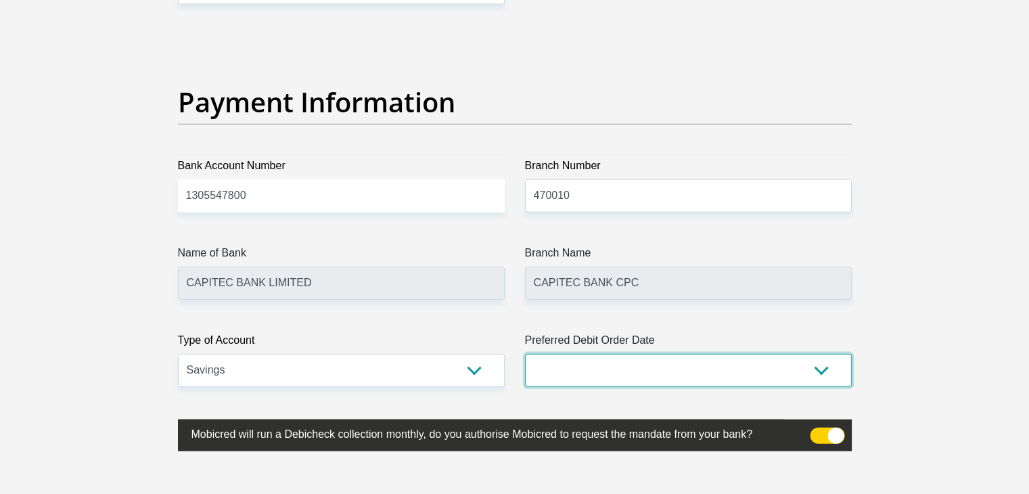
click at [698, 362] on select "1st 2nd 3rd 4th 5th 7th 18th 19th 20th 21st 22nd 23rd 24th 25th 26th 27th 28th …" at bounding box center [688, 370] width 327 height 33
select select "7"
click at [525, 354] on select "1st 2nd 3rd 4th 5th 7th 18th 19th 20th 21st 22nd 23rd 24th 25th 26th 27th 28th …" at bounding box center [688, 370] width 327 height 33
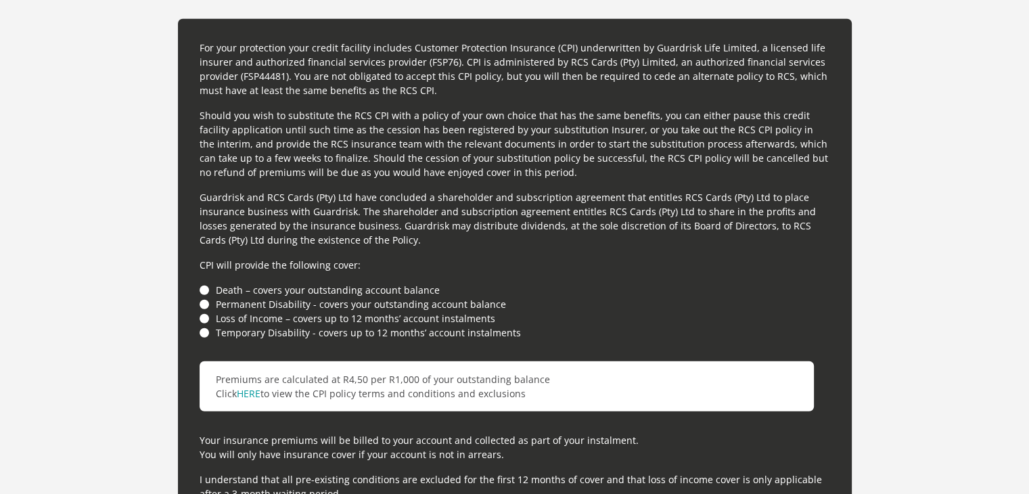
scroll to position [3664, 0]
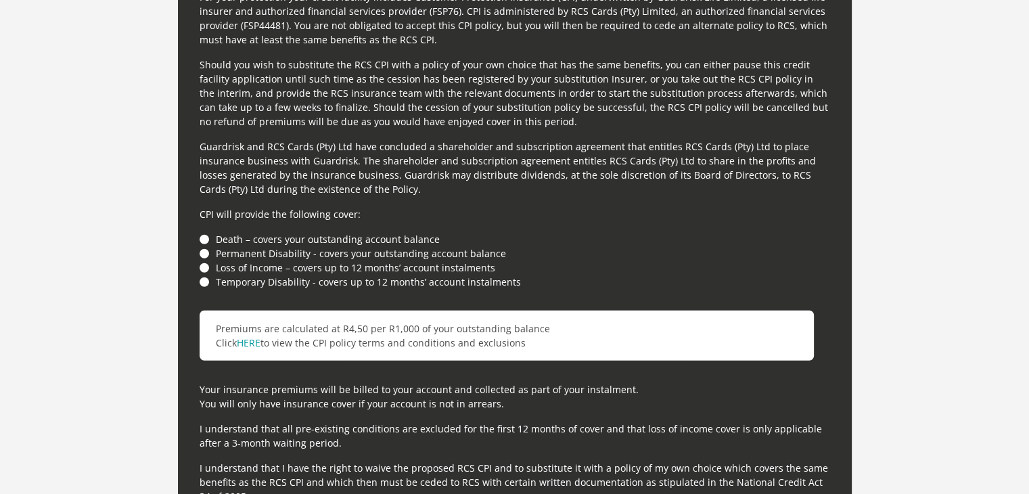
click at [203, 263] on li "Loss of Income – covers up to 12 months’ account instalments" at bounding box center [515, 267] width 631 height 14
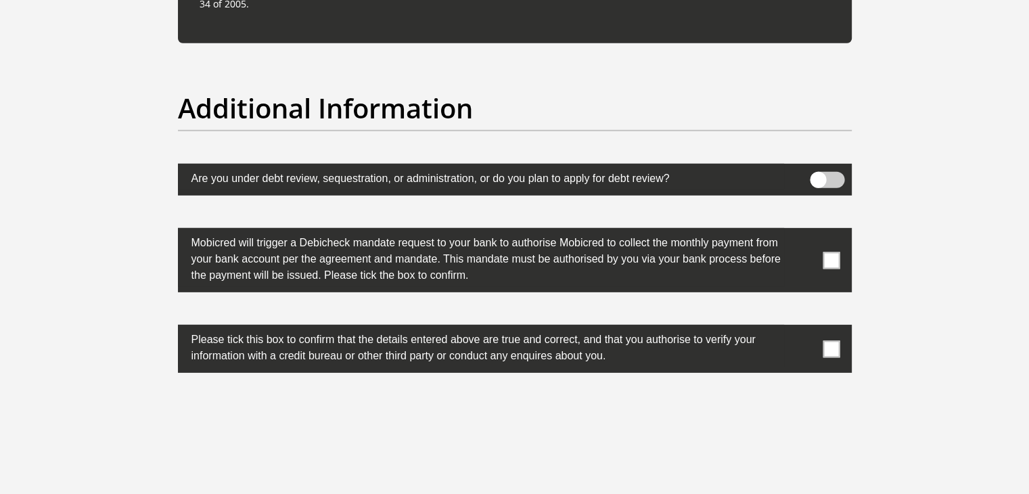
scroll to position [4358, 0]
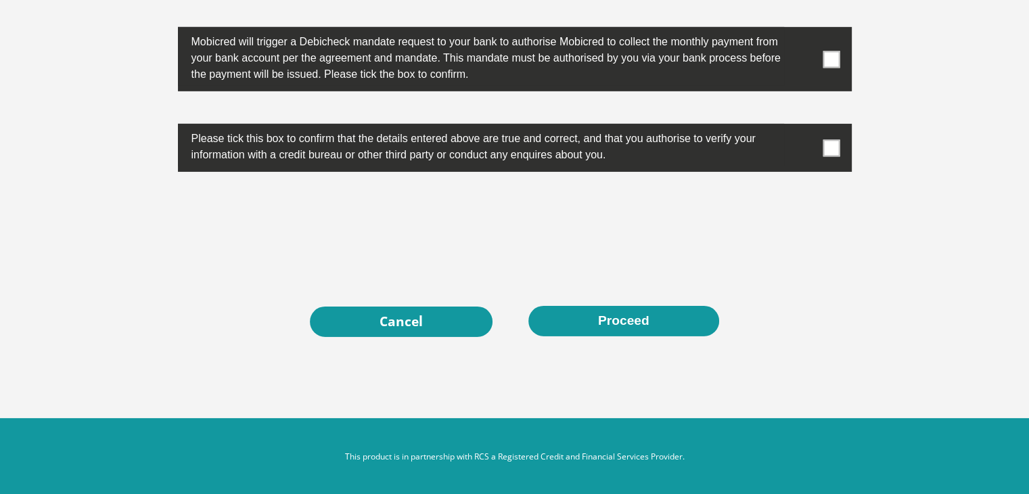
drag, startPoint x: 916, startPoint y: 138, endPoint x: 918, endPoint y: 112, distance: 26.5
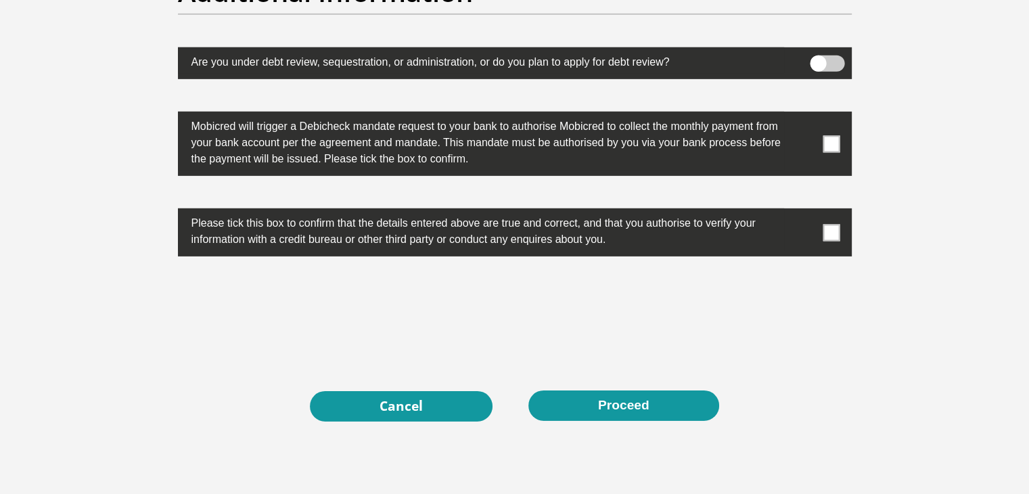
scroll to position [4264, 0]
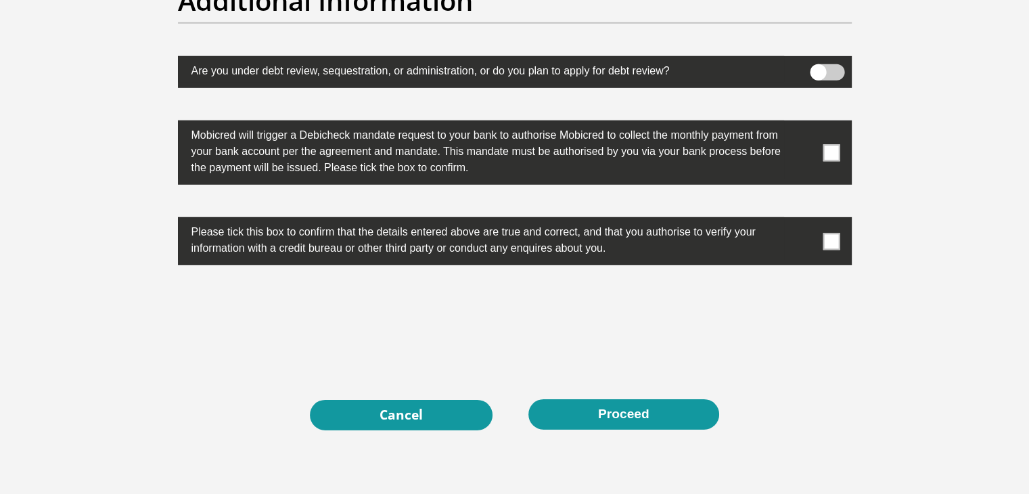
click at [833, 67] on span at bounding box center [827, 72] width 35 height 16
click at [818, 68] on input "checkbox" at bounding box center [818, 68] width 0 height 0
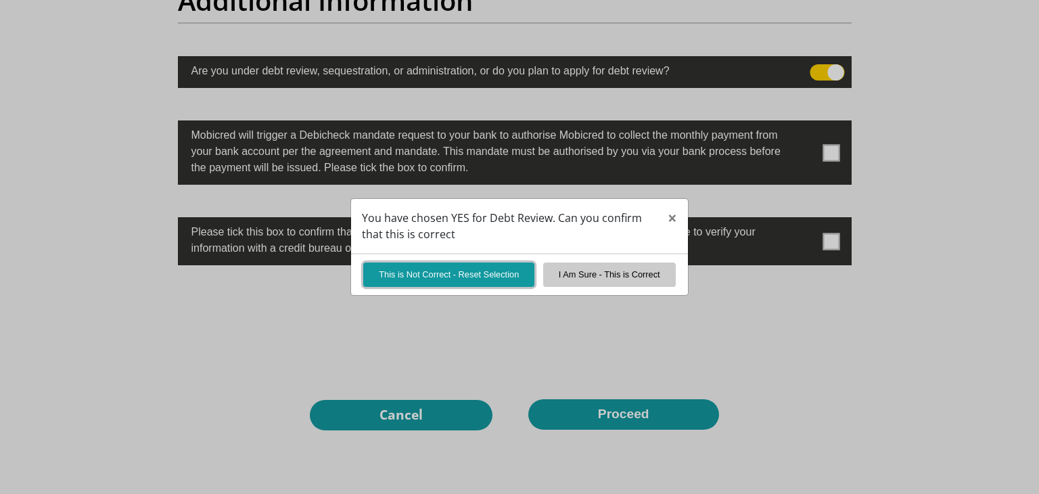
click at [434, 275] on button "This is Not Correct - Reset Selection" at bounding box center [448, 275] width 171 height 24
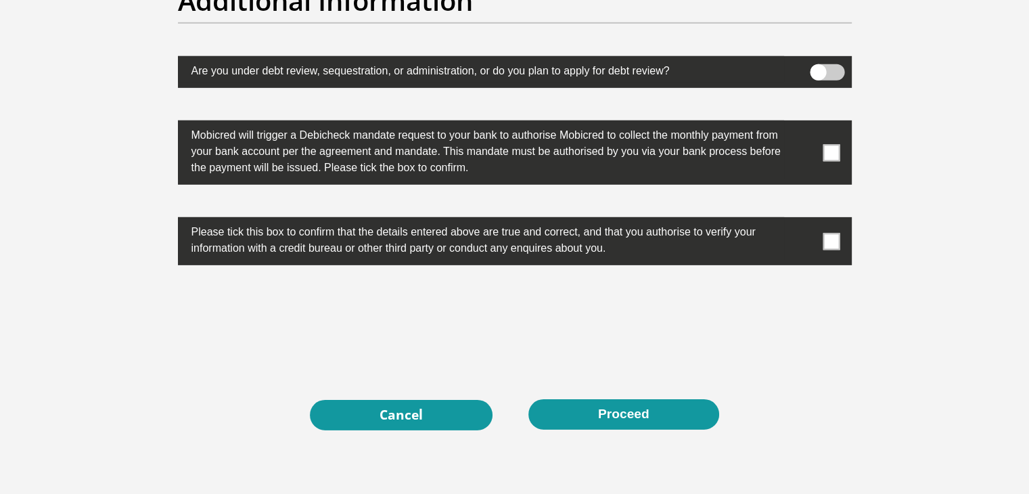
click at [836, 149] on span at bounding box center [831, 152] width 17 height 17
click at [804, 124] on input "checkbox" at bounding box center [804, 124] width 0 height 0
click at [831, 233] on span at bounding box center [831, 241] width 17 height 17
click at [804, 221] on input "checkbox" at bounding box center [804, 221] width 0 height 0
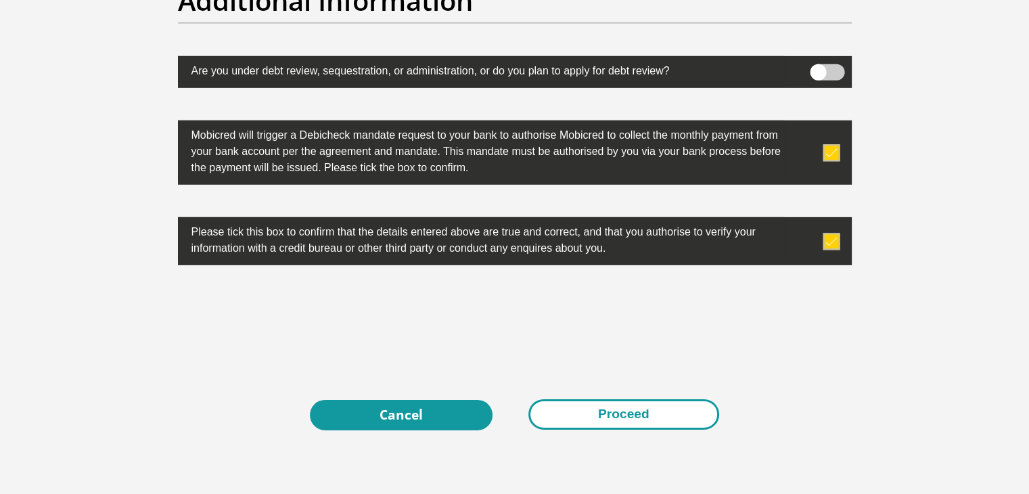
click at [592, 411] on button "Proceed" at bounding box center [623, 414] width 191 height 30
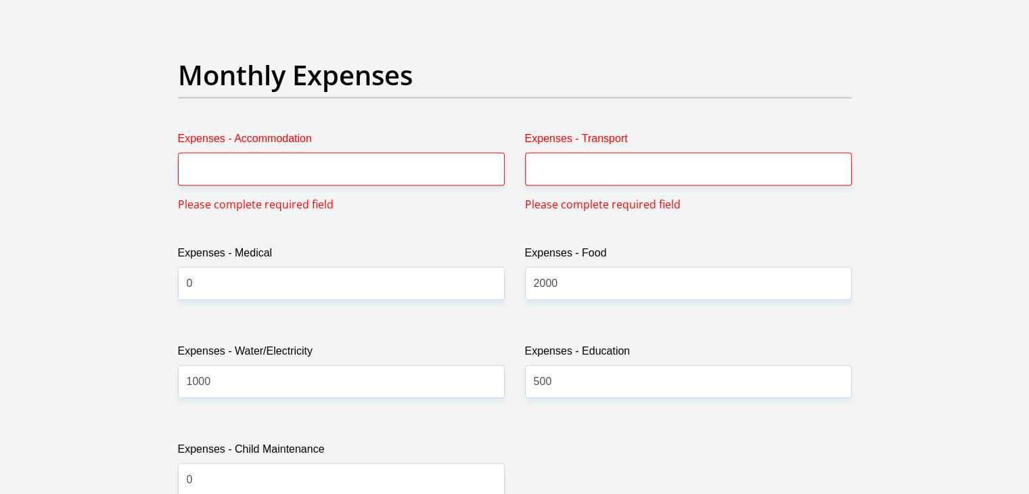
scroll to position [1899, 0]
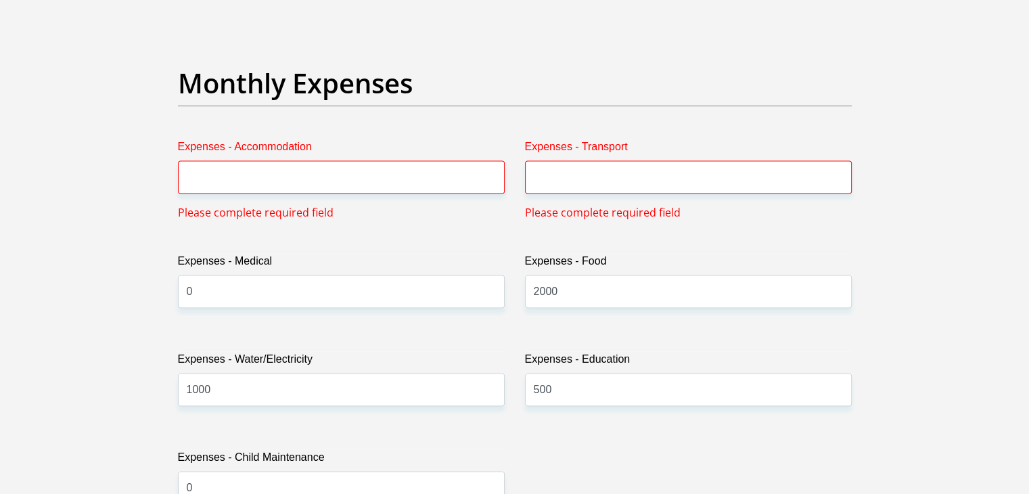
click at [273, 155] on label "Expenses - Accommodation" at bounding box center [341, 150] width 327 height 22
click at [273, 160] on input "Expenses - Accommodation" at bounding box center [341, 176] width 327 height 33
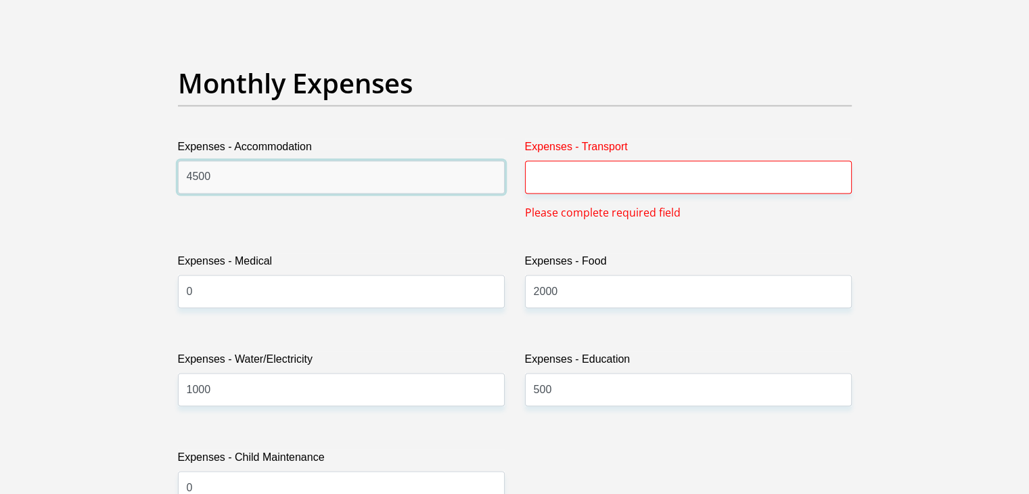
type input "4500"
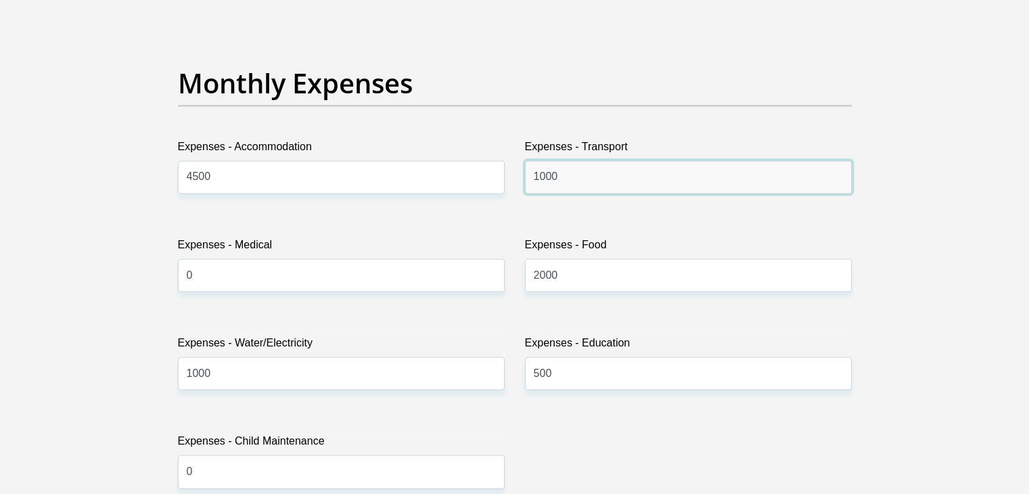
scroll to position [4358, 0]
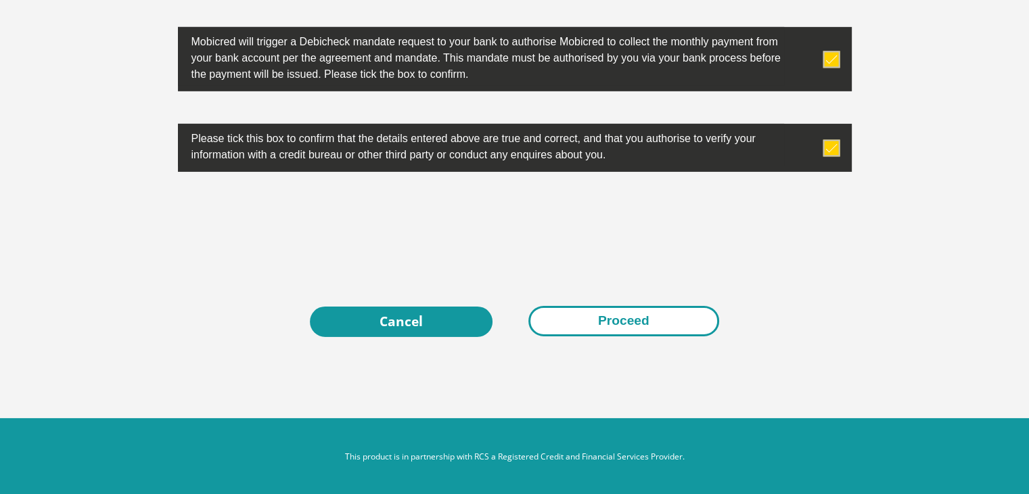
type input "1000"
click at [648, 320] on button "Proceed" at bounding box center [623, 321] width 191 height 30
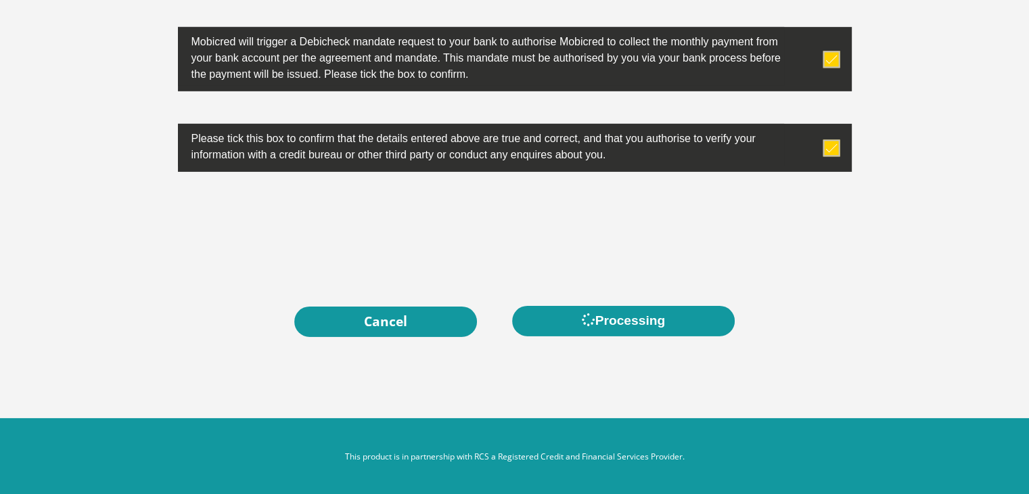
scroll to position [0, 0]
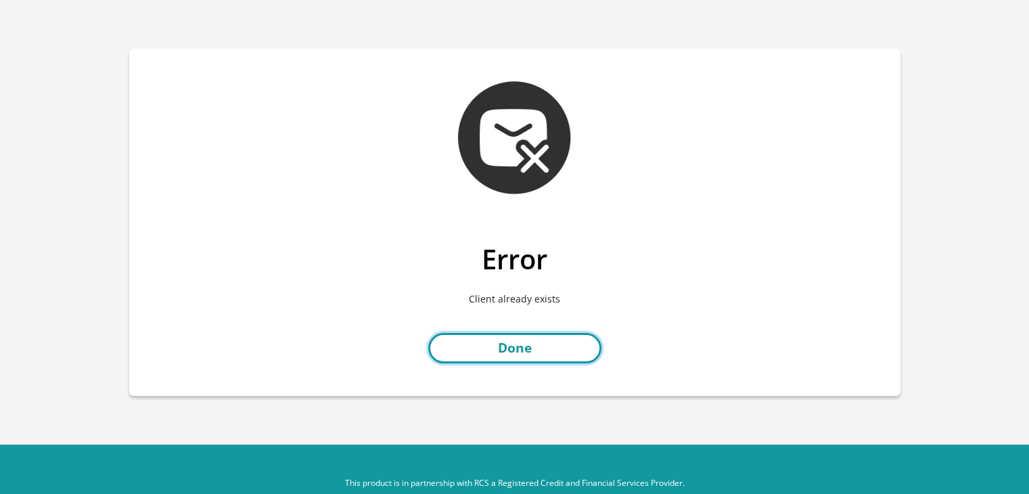
click at [542, 340] on link "Done" at bounding box center [514, 348] width 173 height 30
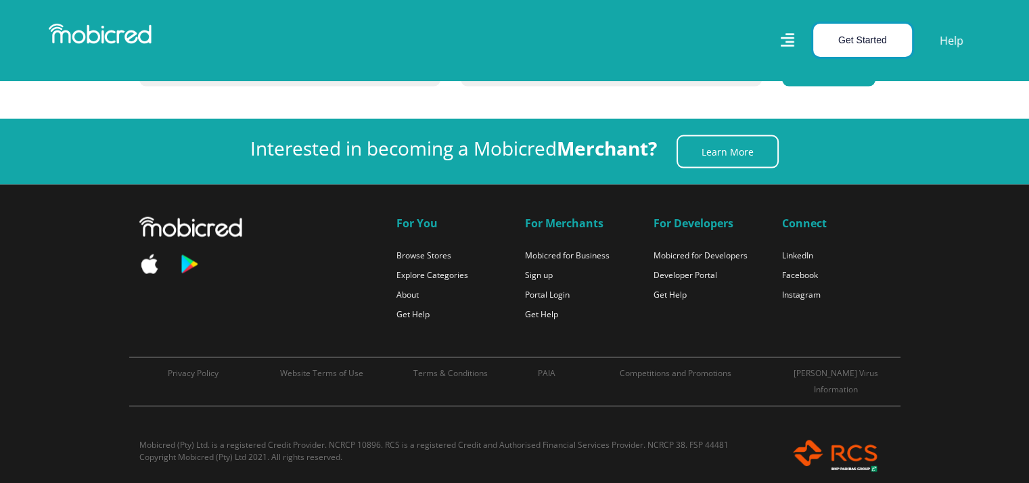
scroll to position [3003, 0]
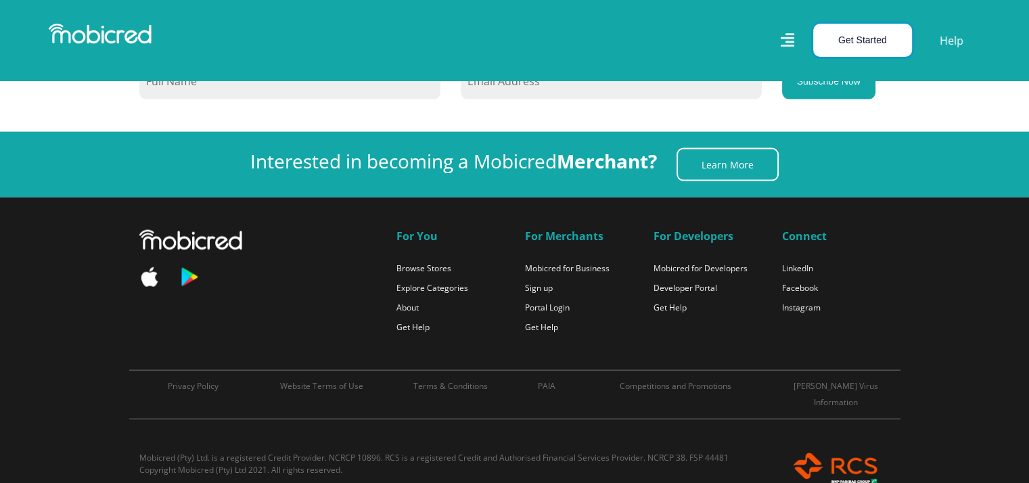
click at [858, 50] on button "Get Started" at bounding box center [862, 40] width 99 height 33
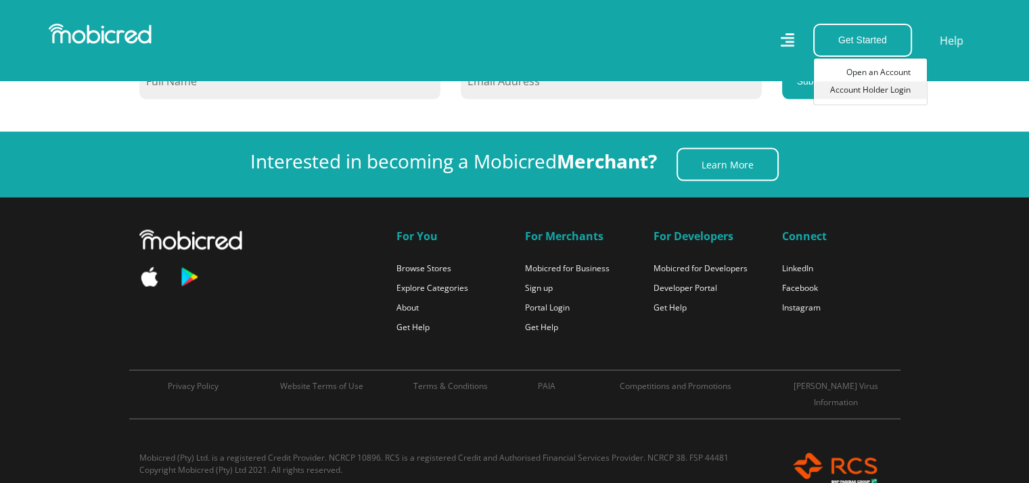
click at [880, 95] on link "Account Holder Login" at bounding box center [870, 90] width 113 height 18
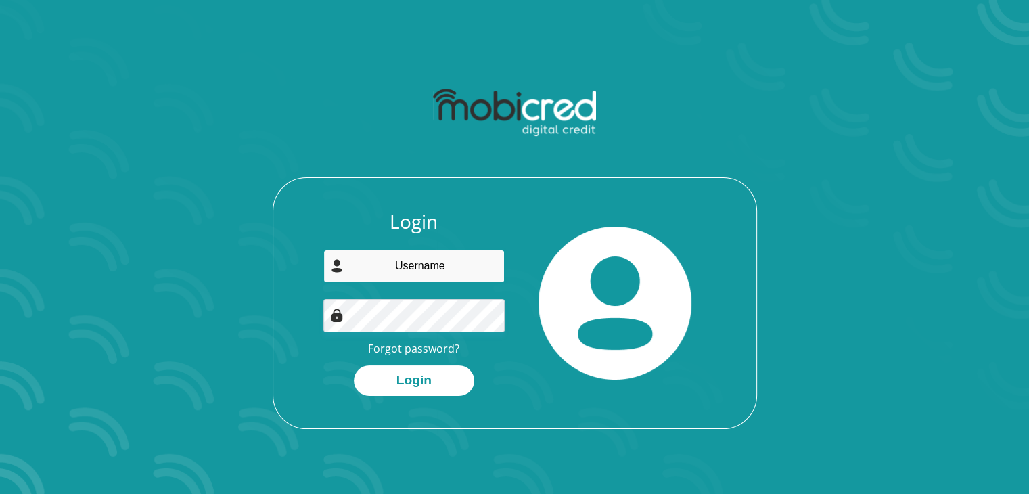
click at [446, 281] on input "email" at bounding box center [413, 266] width 181 height 33
type input "vimbaim17@gmail.com"
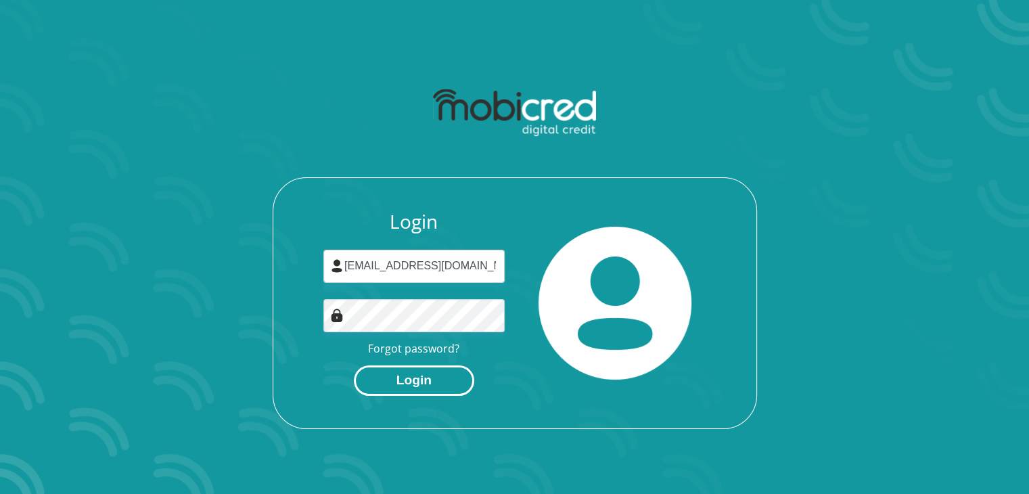
click at [422, 385] on button "Login" at bounding box center [414, 380] width 120 height 30
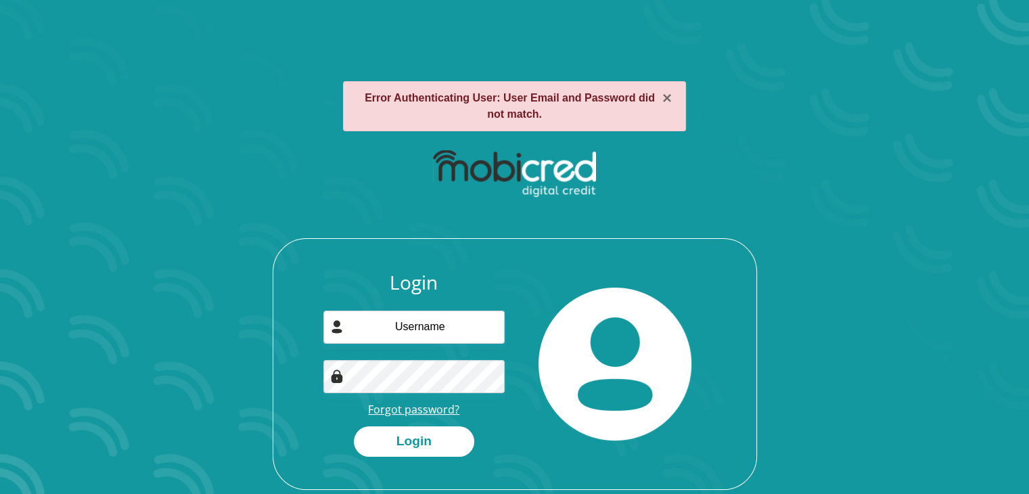
click at [434, 404] on link "Forgot password?" at bounding box center [413, 409] width 91 height 15
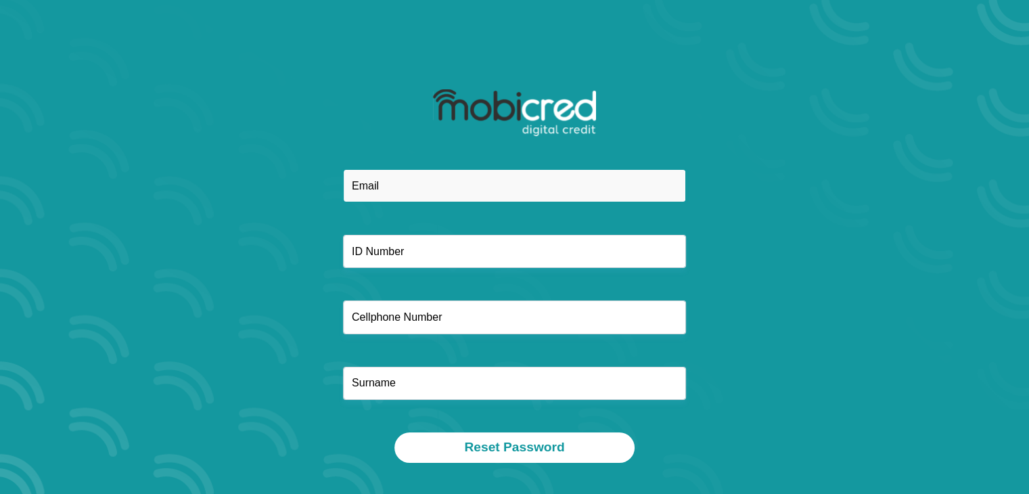
click at [411, 191] on input "email" at bounding box center [514, 185] width 343 height 33
type input "vimbaim17@gmail.com"
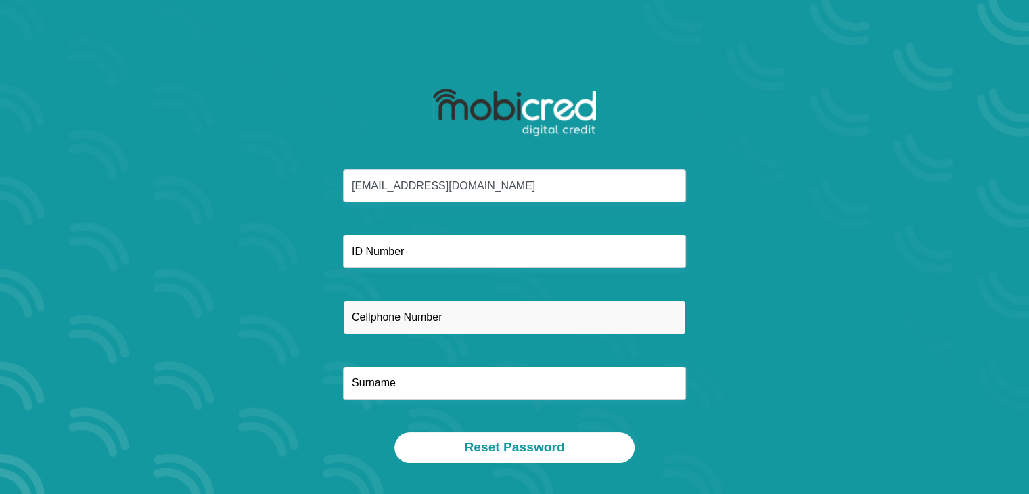
type input "0651802754"
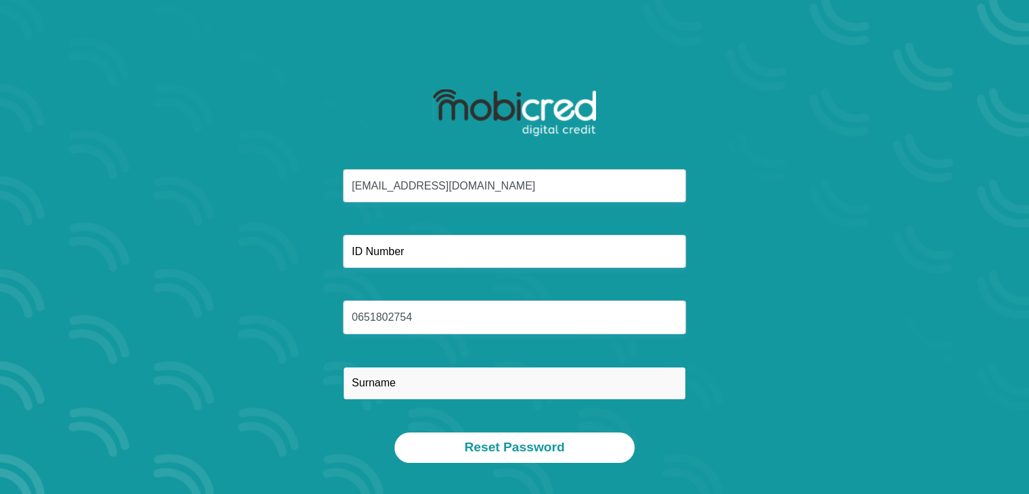
type input "Mpofu"
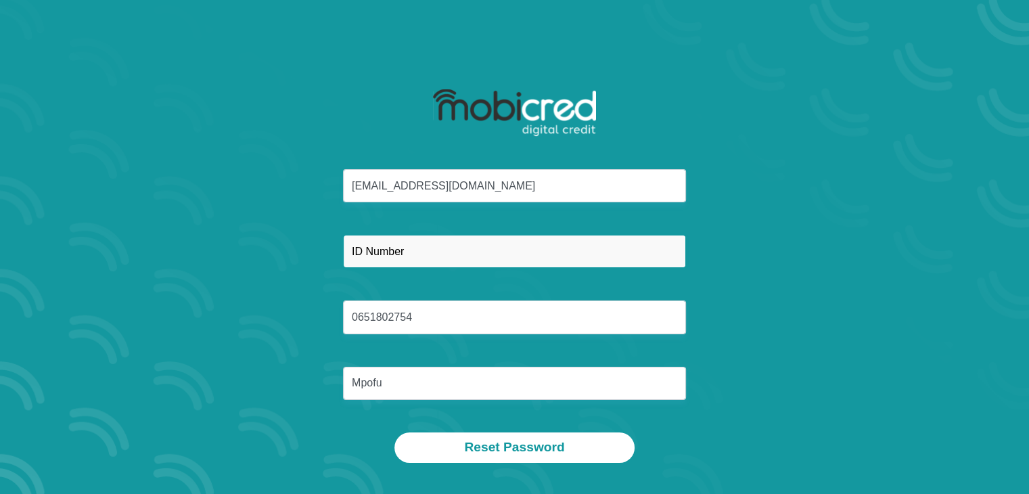
click at [419, 250] on input "text" at bounding box center [514, 251] width 343 height 33
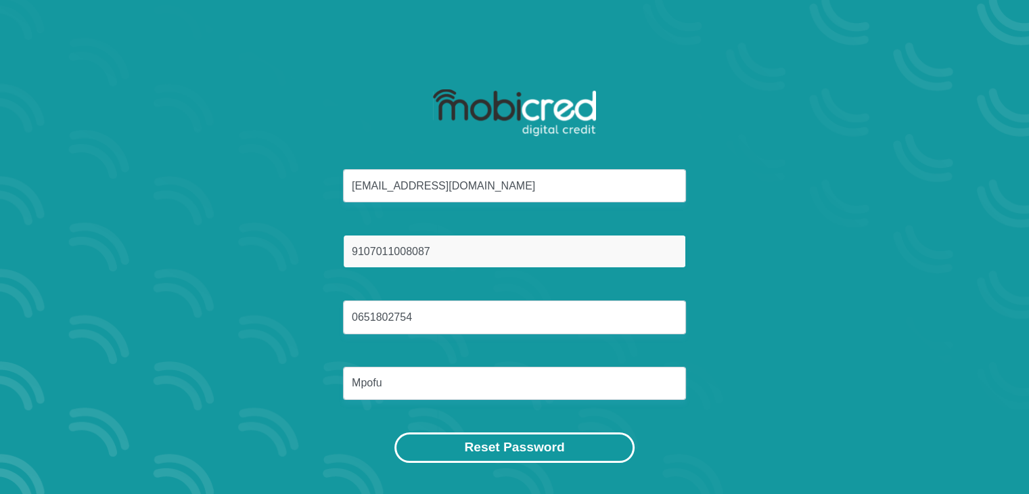
type input "9107011008087"
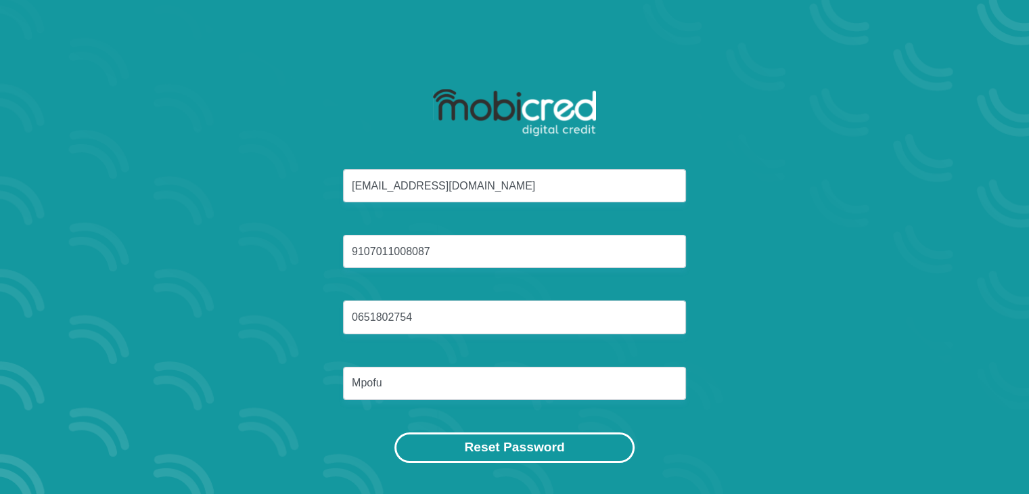
click at [532, 449] on button "Reset Password" at bounding box center [514, 447] width 240 height 30
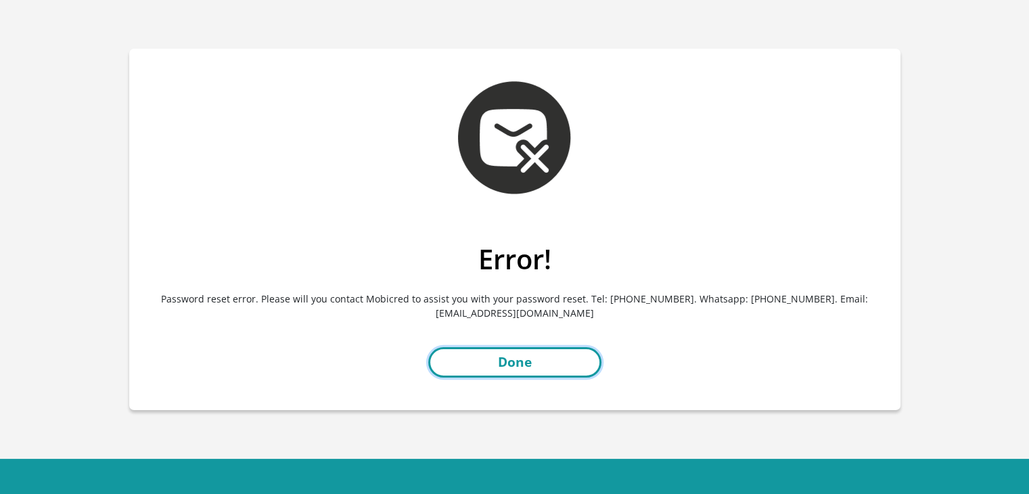
click at [572, 363] on link "Done" at bounding box center [514, 362] width 173 height 30
